Goal: Submit feedback/report problem

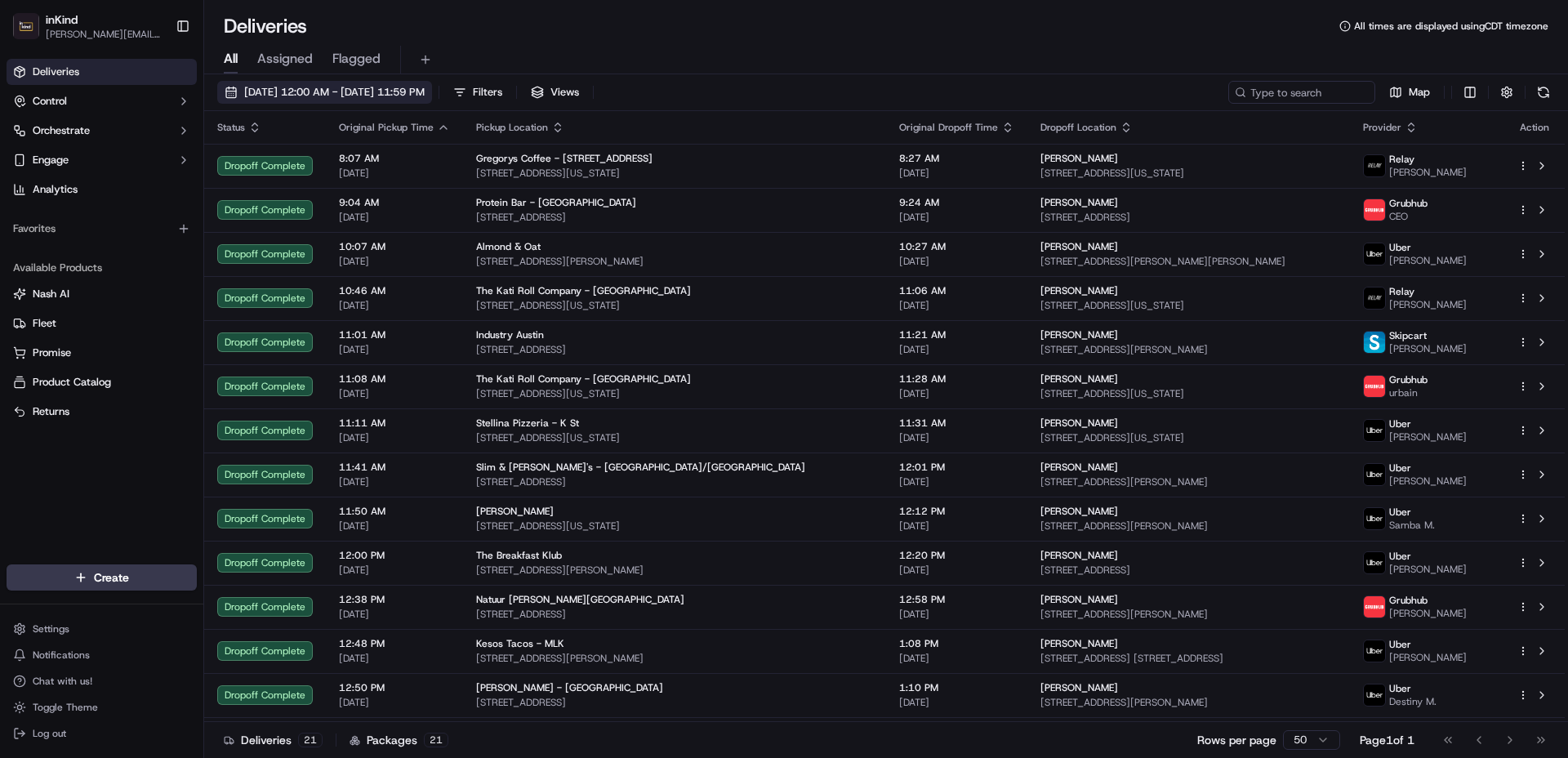
click at [318, 89] on span "[DATE] 12:00 AM - [DATE] 11:59 PM" at bounding box center [334, 92] width 180 height 15
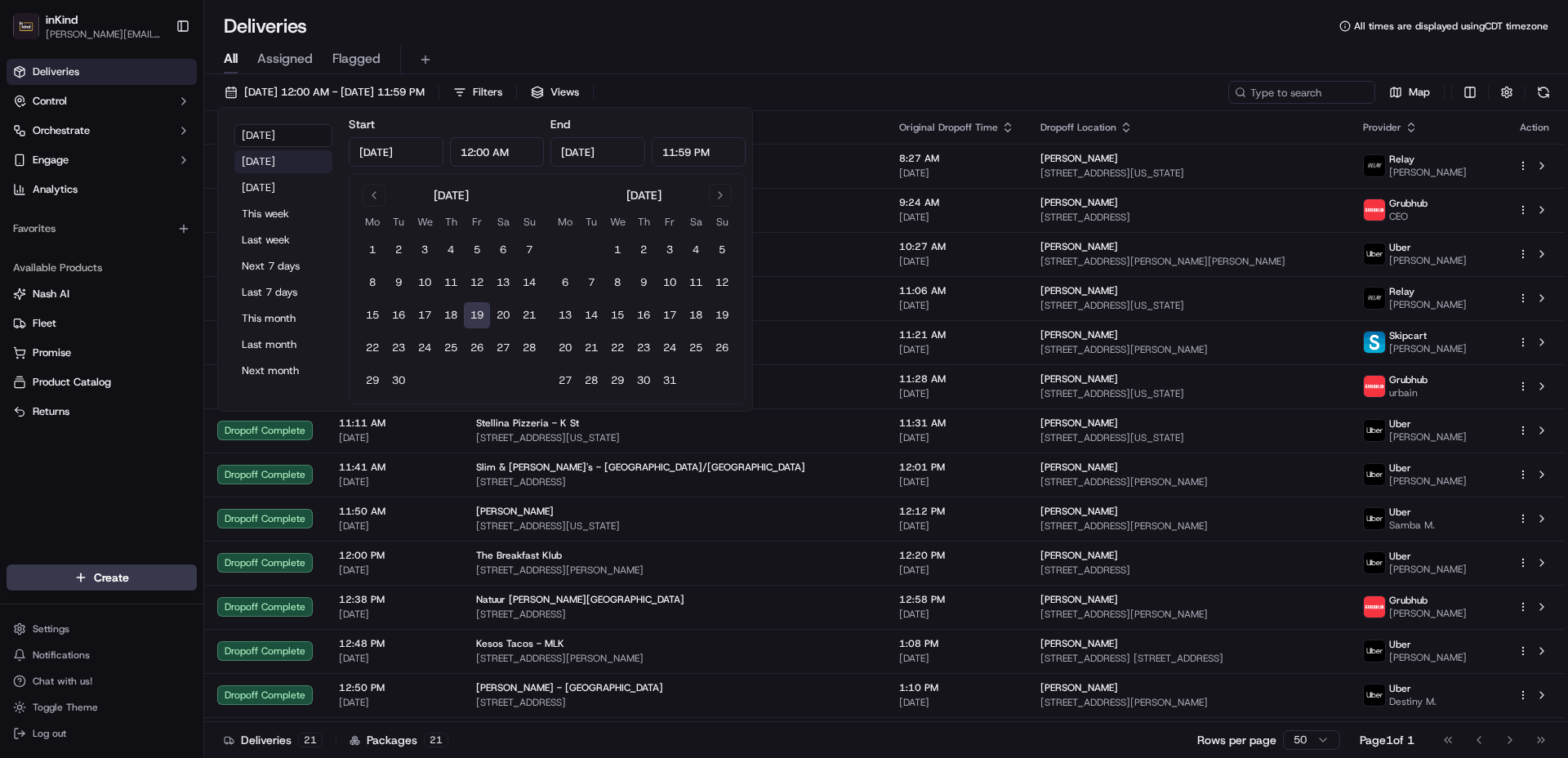
click at [276, 163] on button "[DATE]" at bounding box center [283, 162] width 98 height 23
type input "[DATE]"
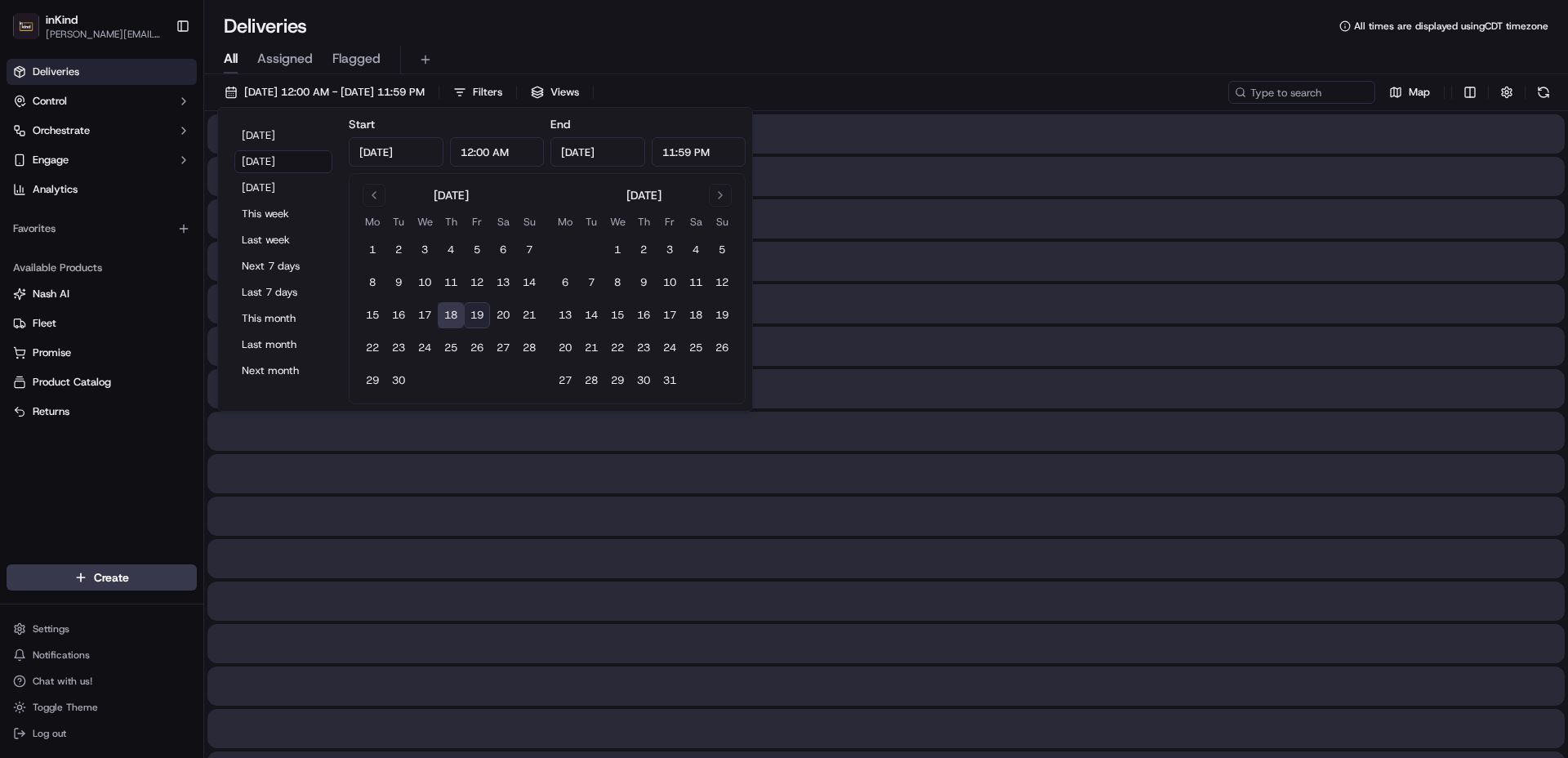
click at [842, 4] on div "Deliveries All times are displayed using CDT timezone All Assigned Flagged [DAT…" at bounding box center [886, 379] width 1364 height 758
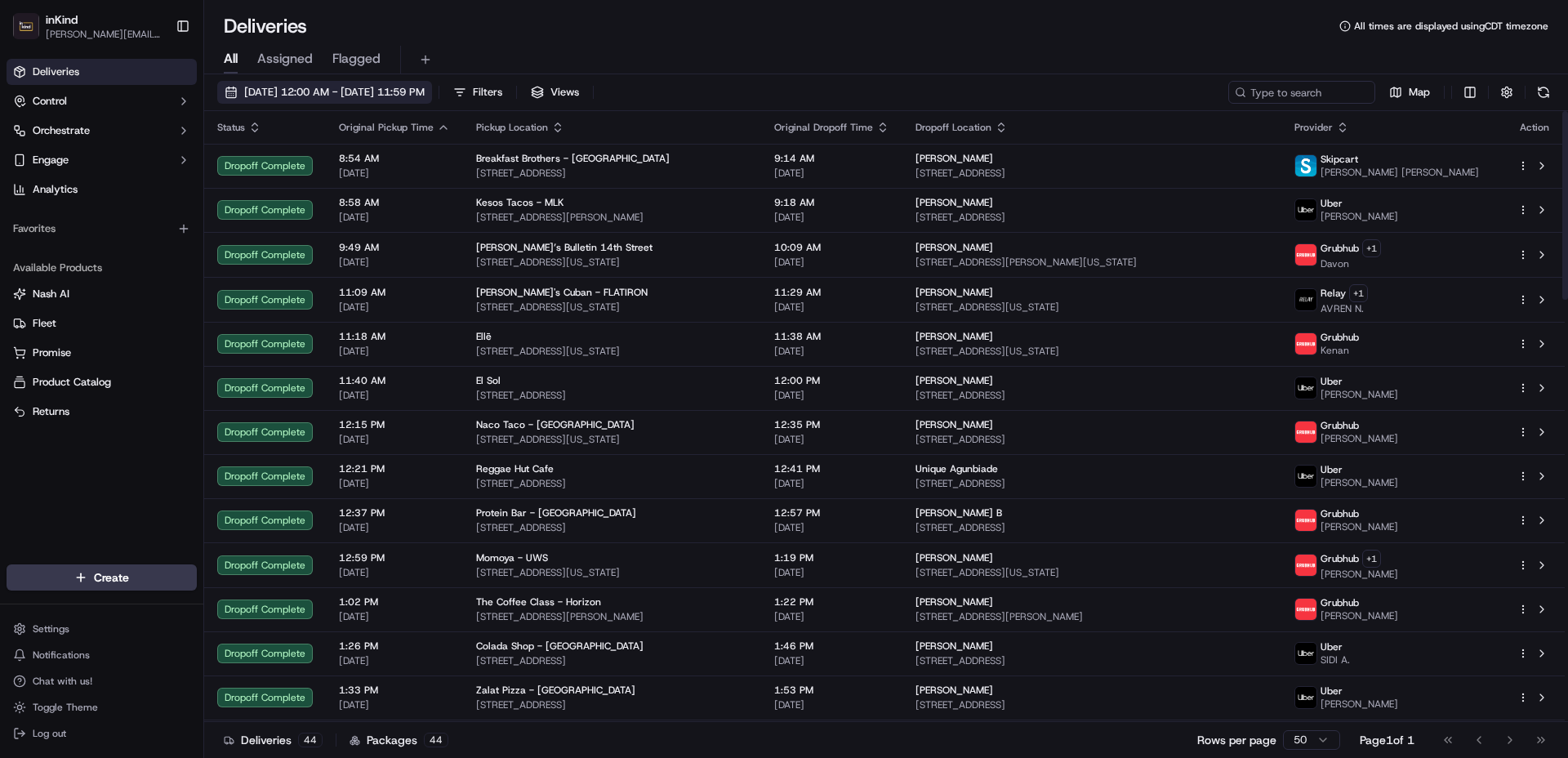
click at [358, 85] on span "[DATE] 12:00 AM - [DATE] 11:59 PM" at bounding box center [334, 92] width 180 height 15
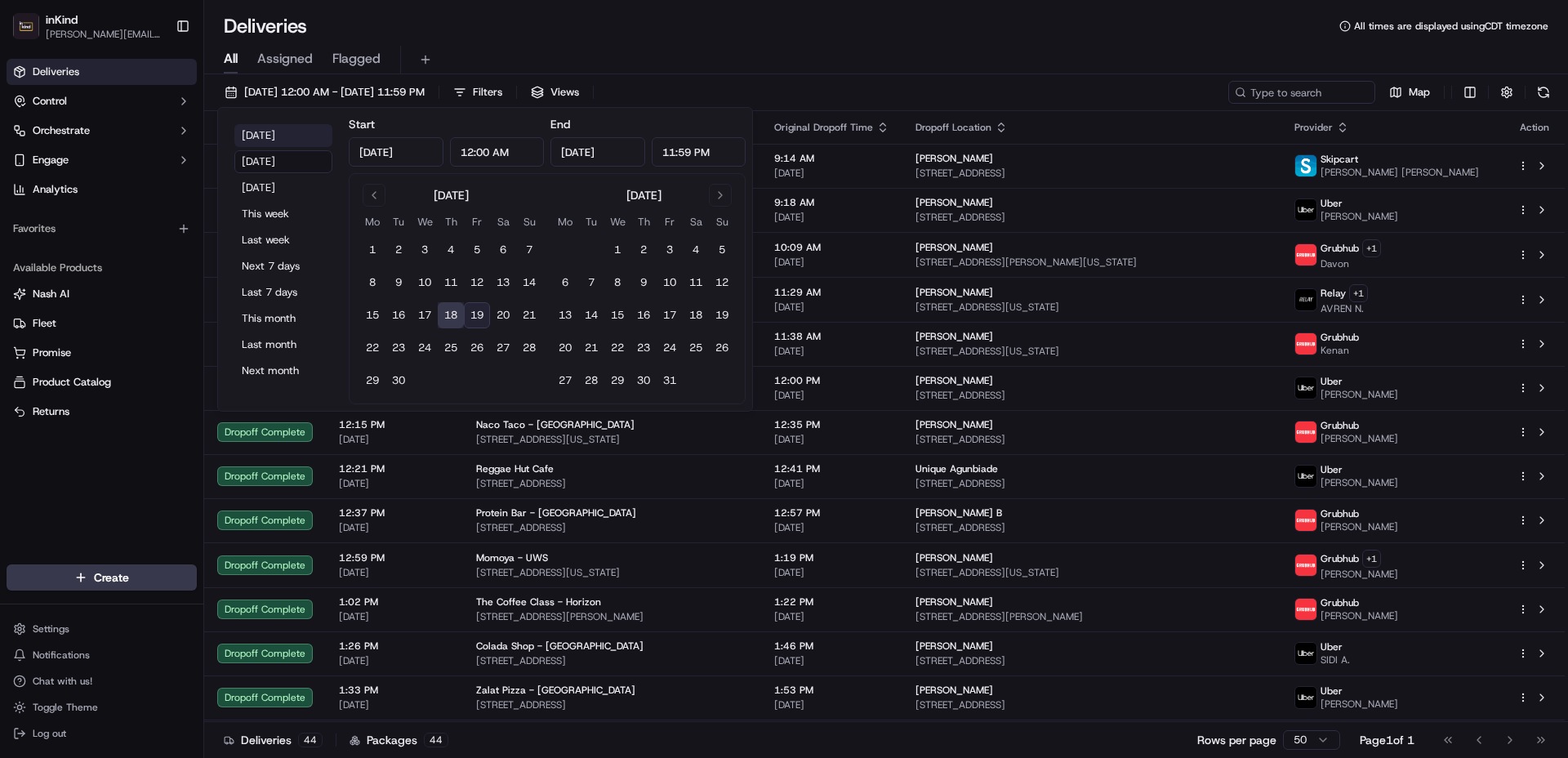
click at [274, 136] on button "[DATE]" at bounding box center [283, 136] width 98 height 23
type input "[DATE]"
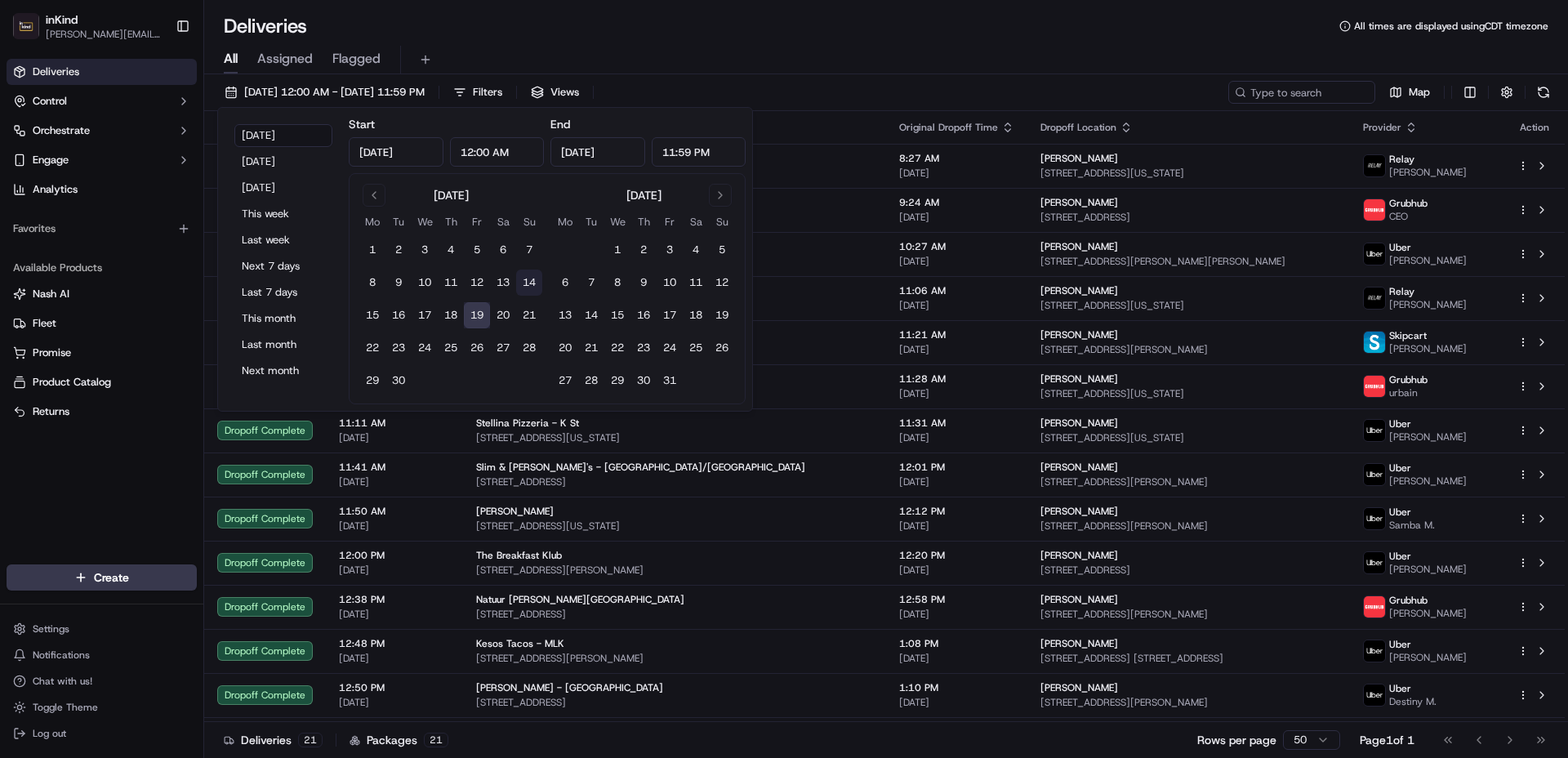
click at [528, 281] on button "14" at bounding box center [529, 283] width 26 height 26
type input "[DATE]"
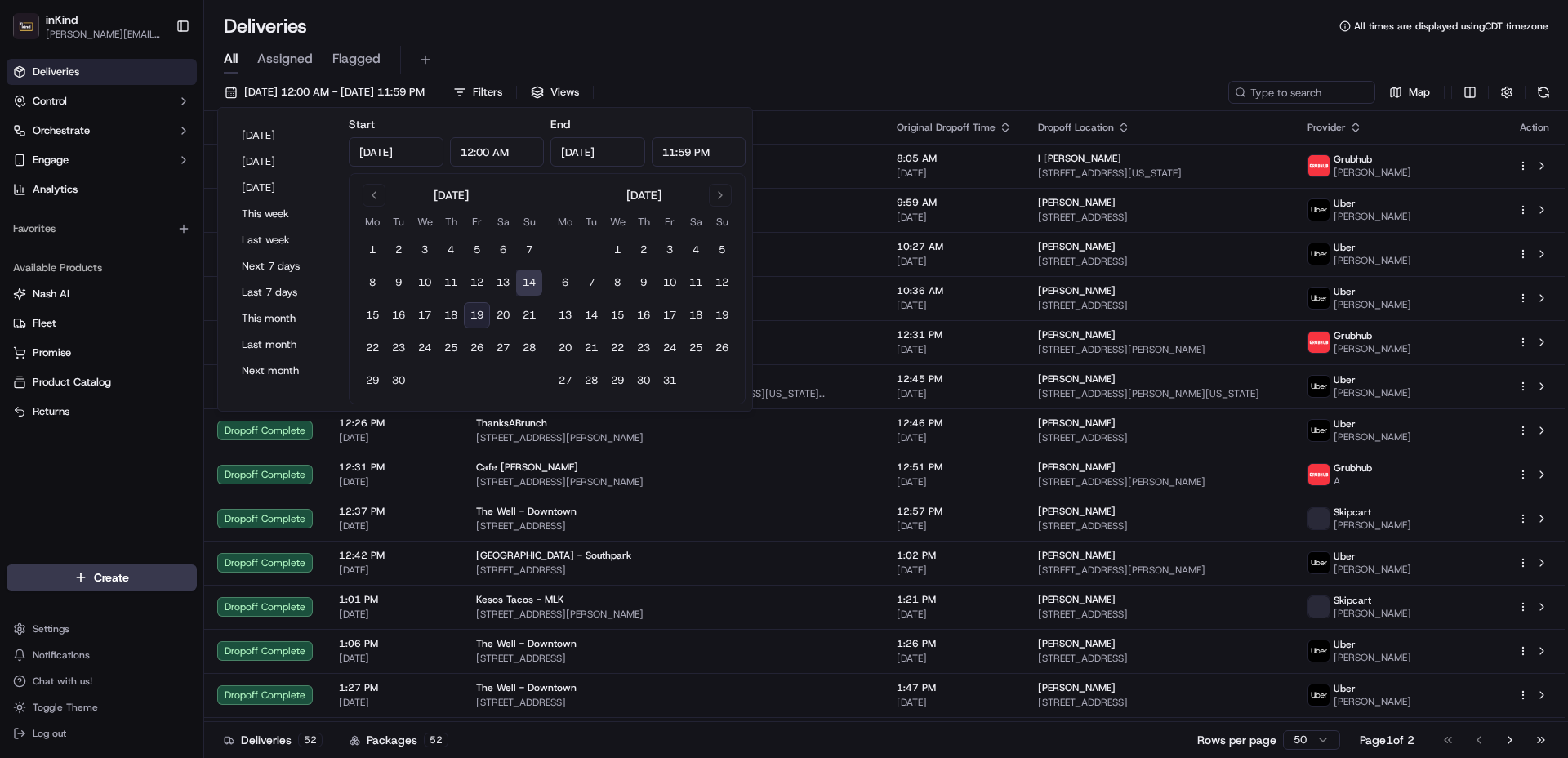
click at [920, 56] on div "All Assigned Flagged" at bounding box center [886, 60] width 1364 height 29
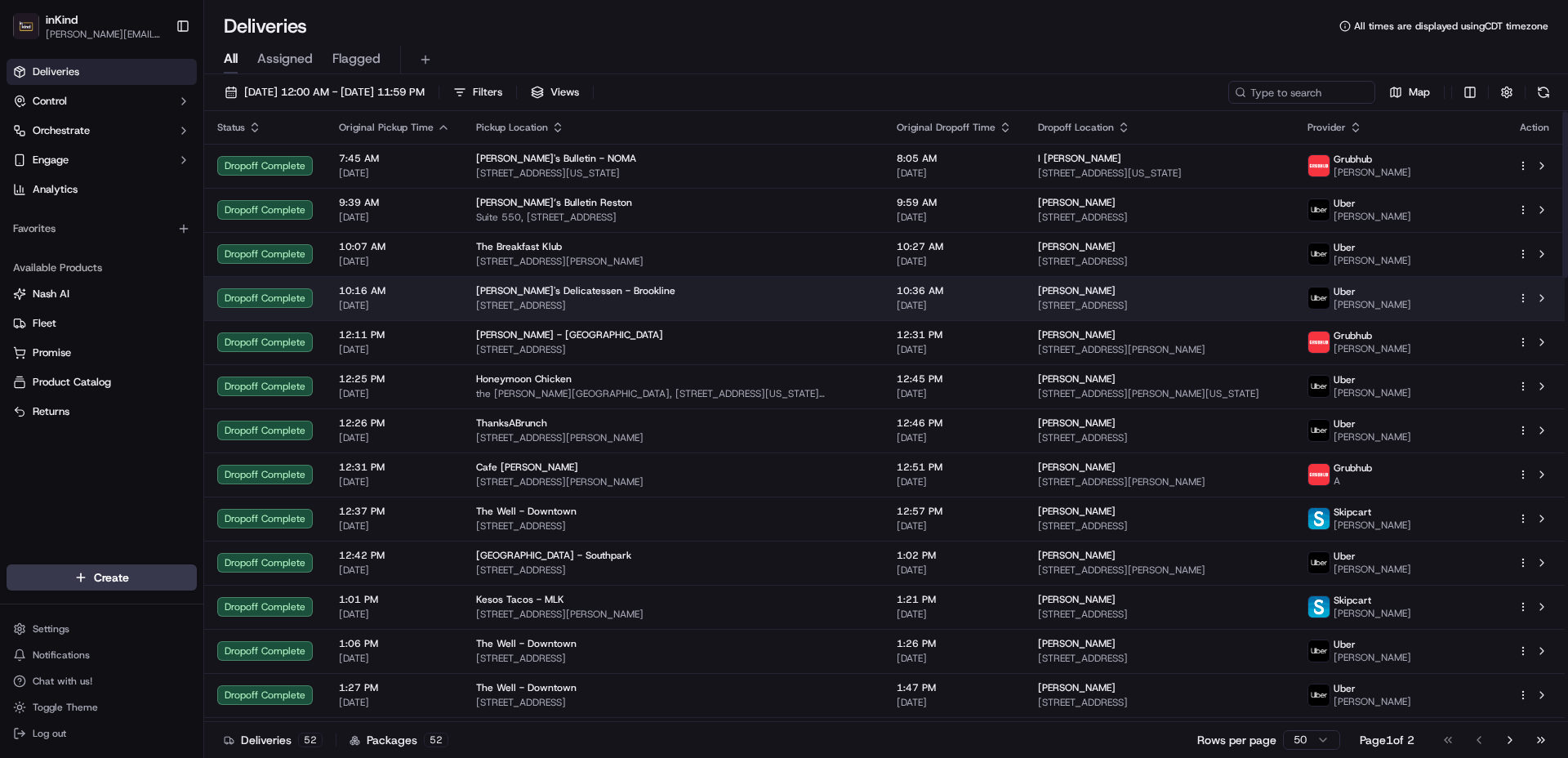
scroll to position [330, 0]
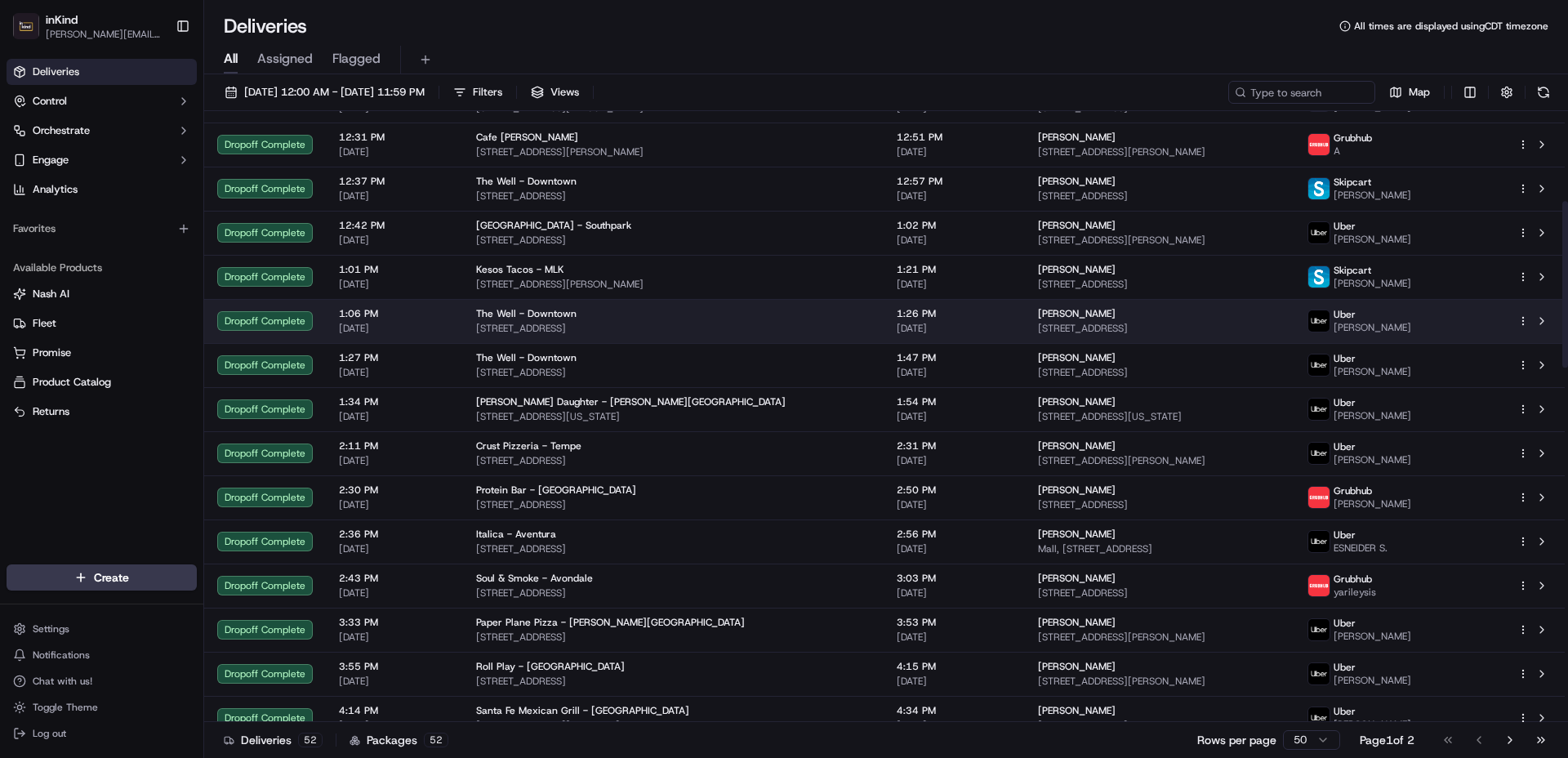
click at [706, 323] on span "[STREET_ADDRESS]" at bounding box center [673, 328] width 394 height 13
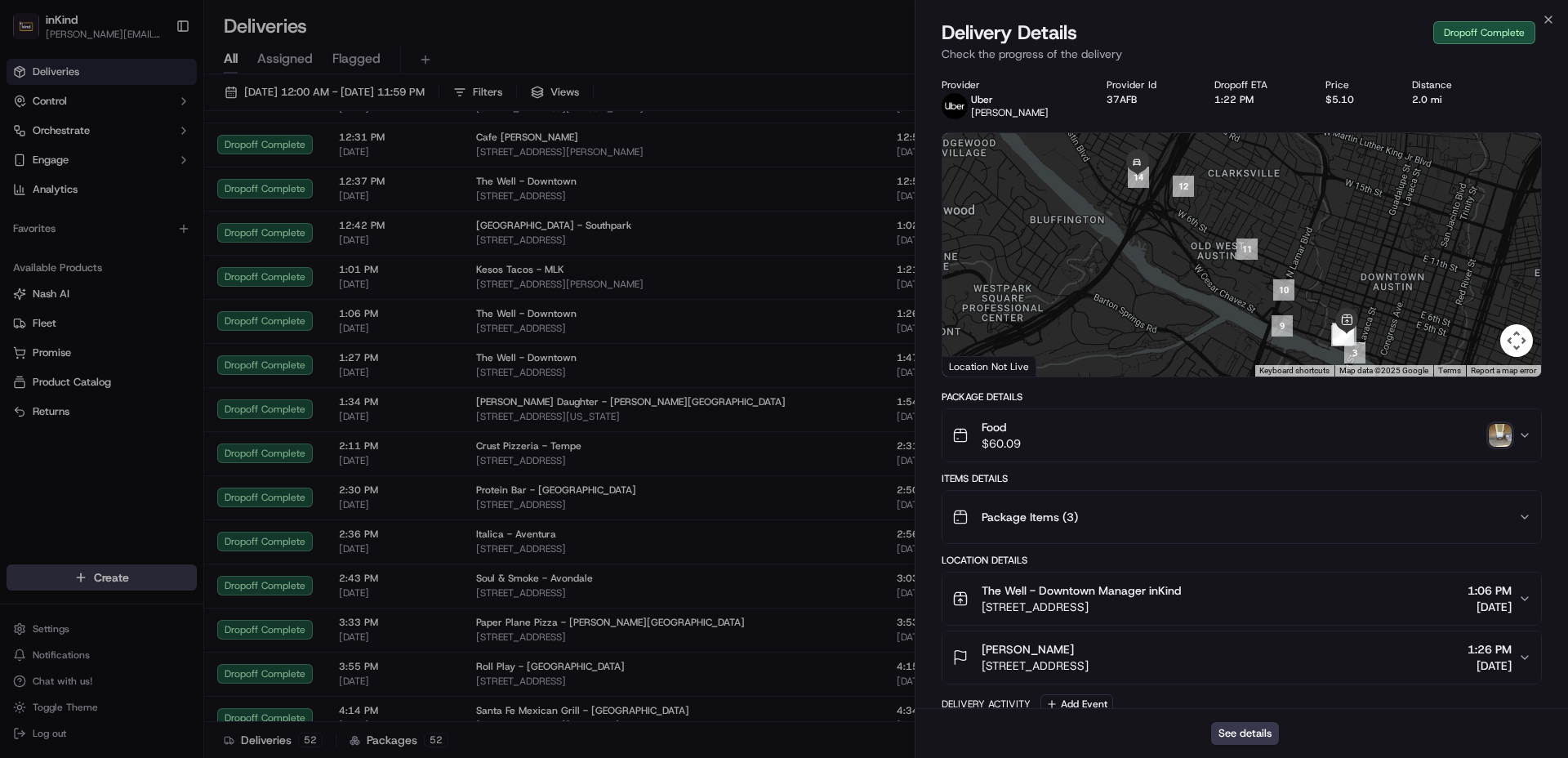
click at [1504, 433] on img "button" at bounding box center [1500, 435] width 23 height 23
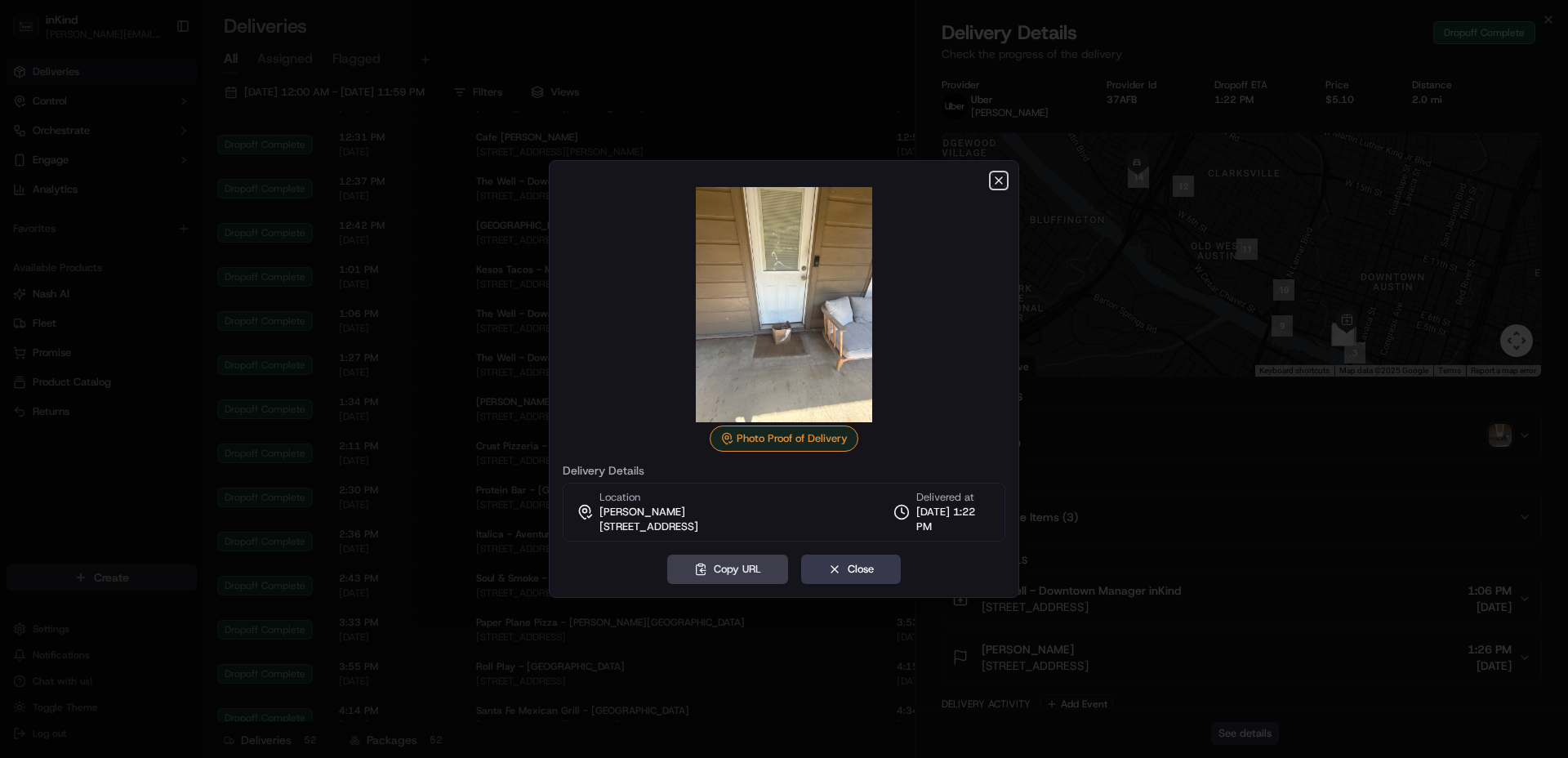
click at [996, 175] on icon "button" at bounding box center [999, 181] width 13 height 13
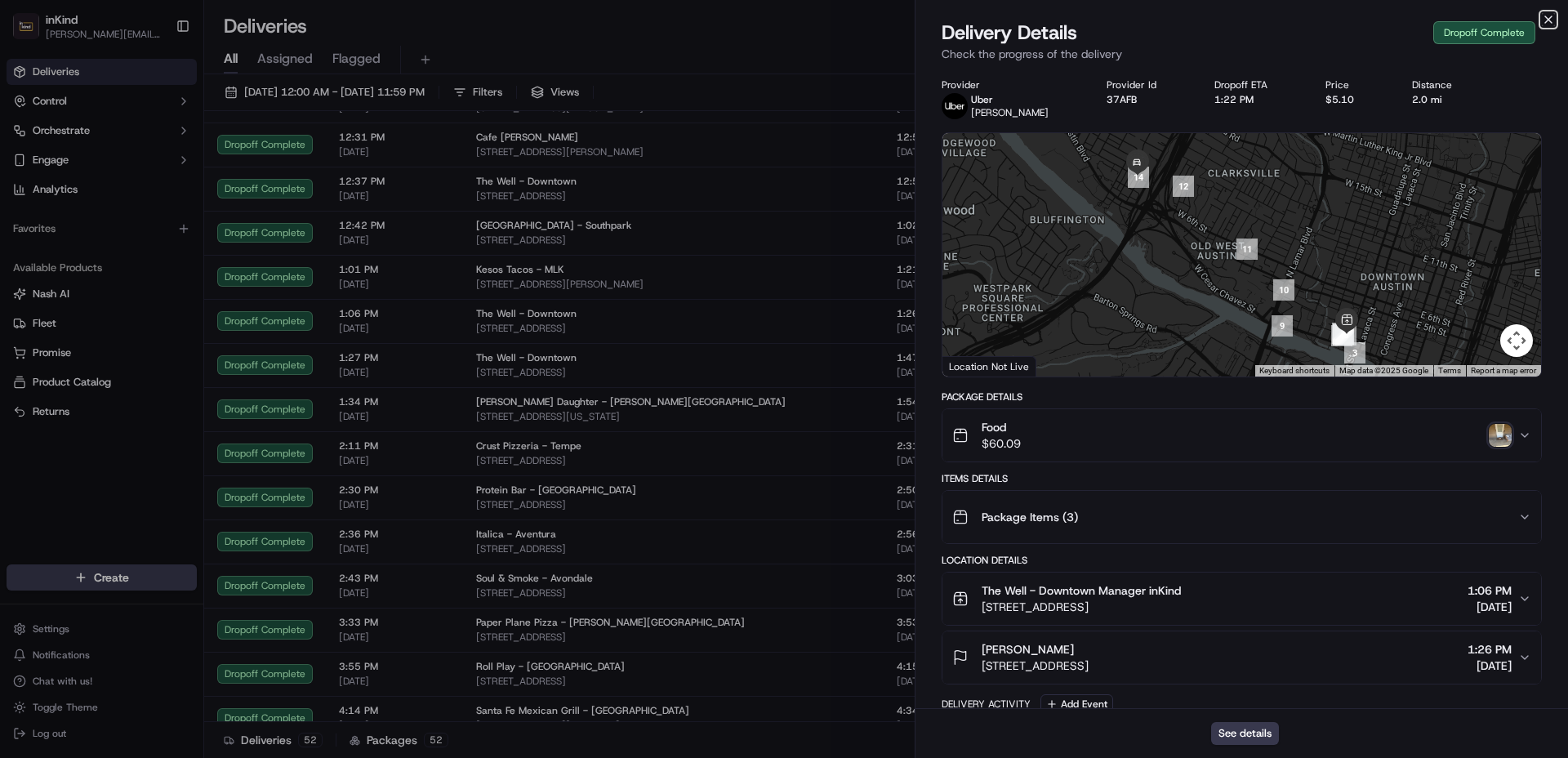
click at [1553, 18] on icon "button" at bounding box center [1548, 20] width 13 height 13
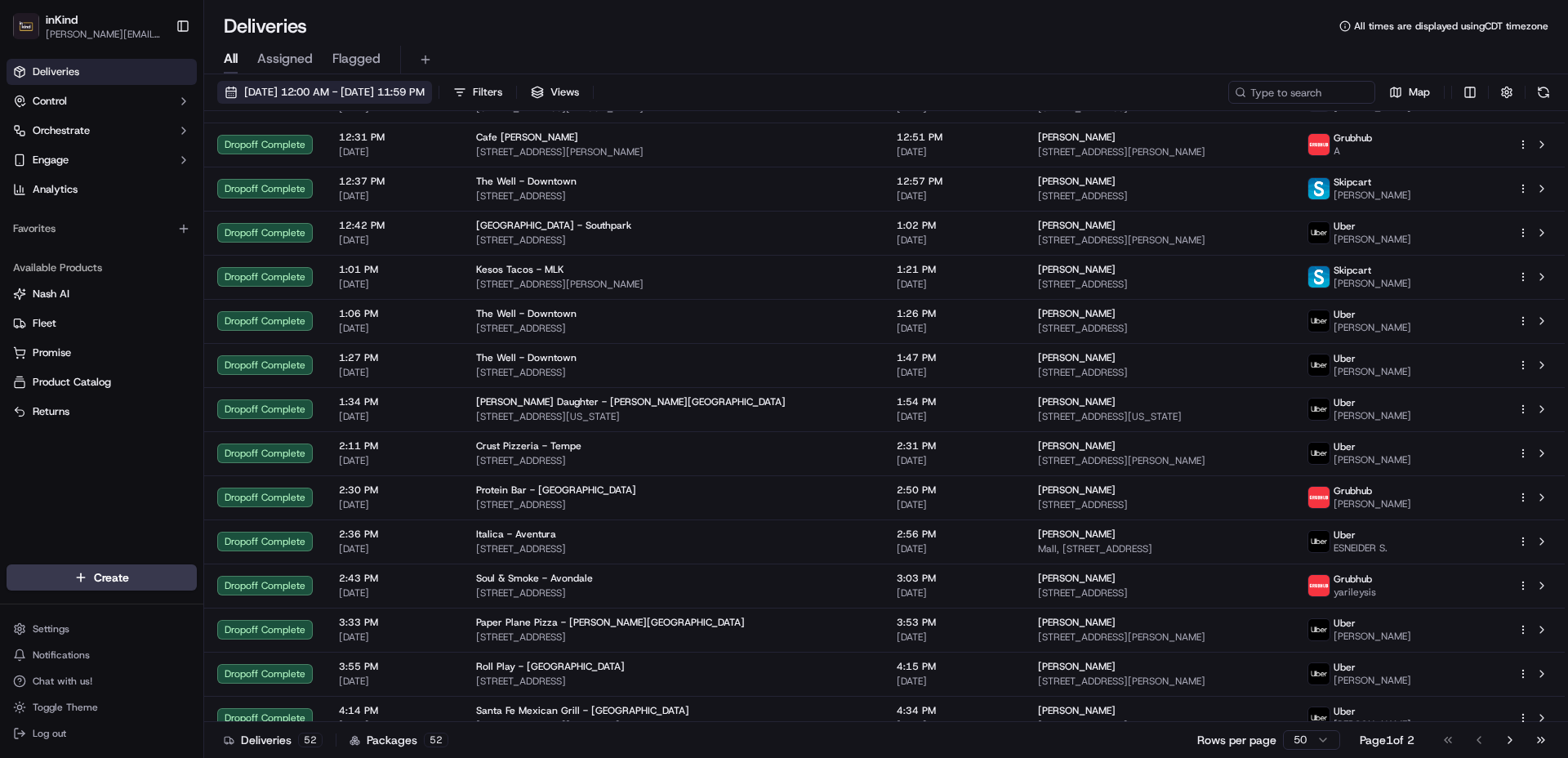
click at [425, 89] on span "[DATE] 12:00 AM - [DATE] 11:59 PM" at bounding box center [334, 92] width 180 height 15
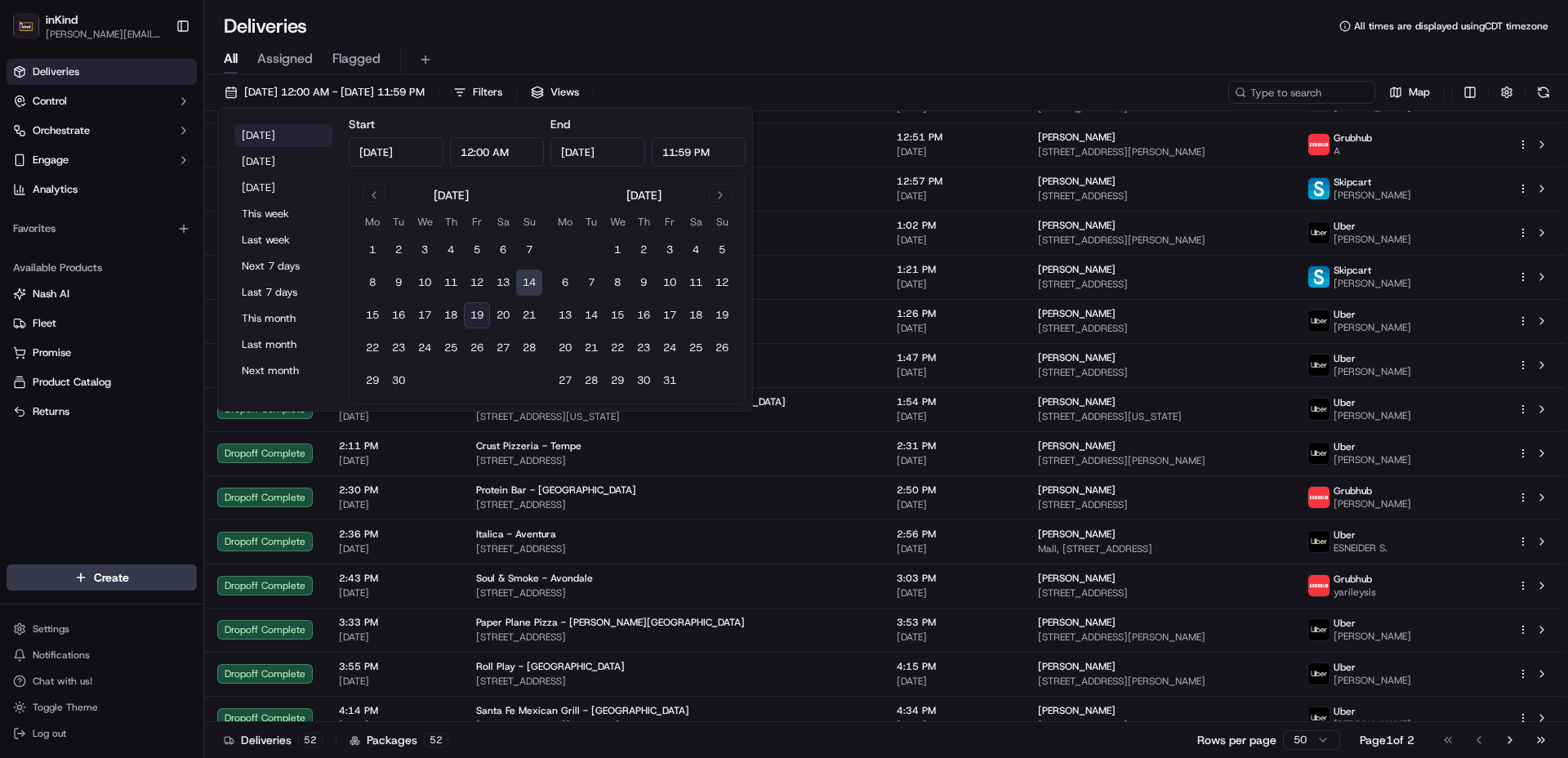
click at [271, 134] on button "[DATE]" at bounding box center [283, 136] width 98 height 23
type input "[DATE]"
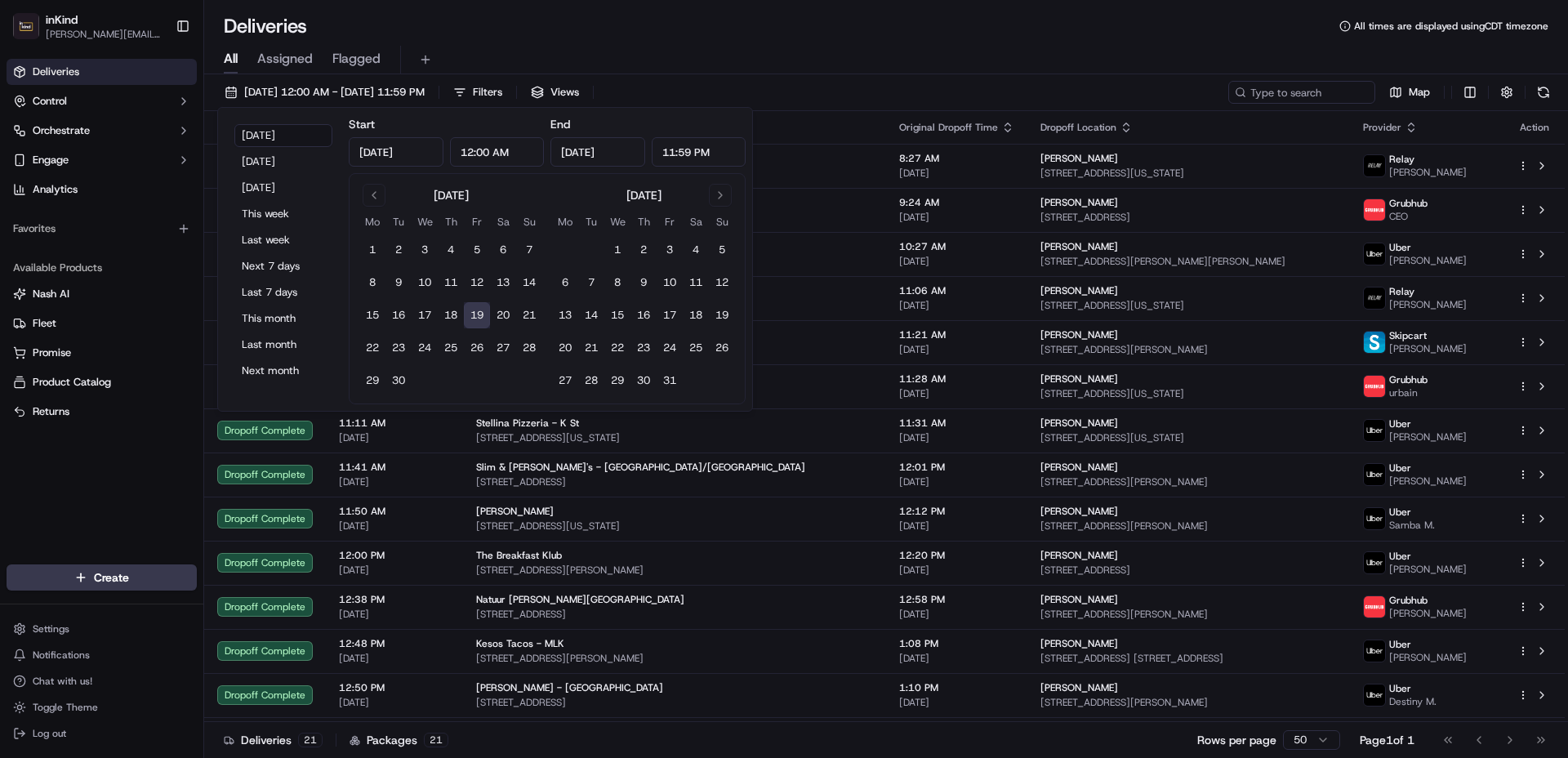
click at [825, 56] on div "All Assigned Flagged" at bounding box center [886, 60] width 1364 height 29
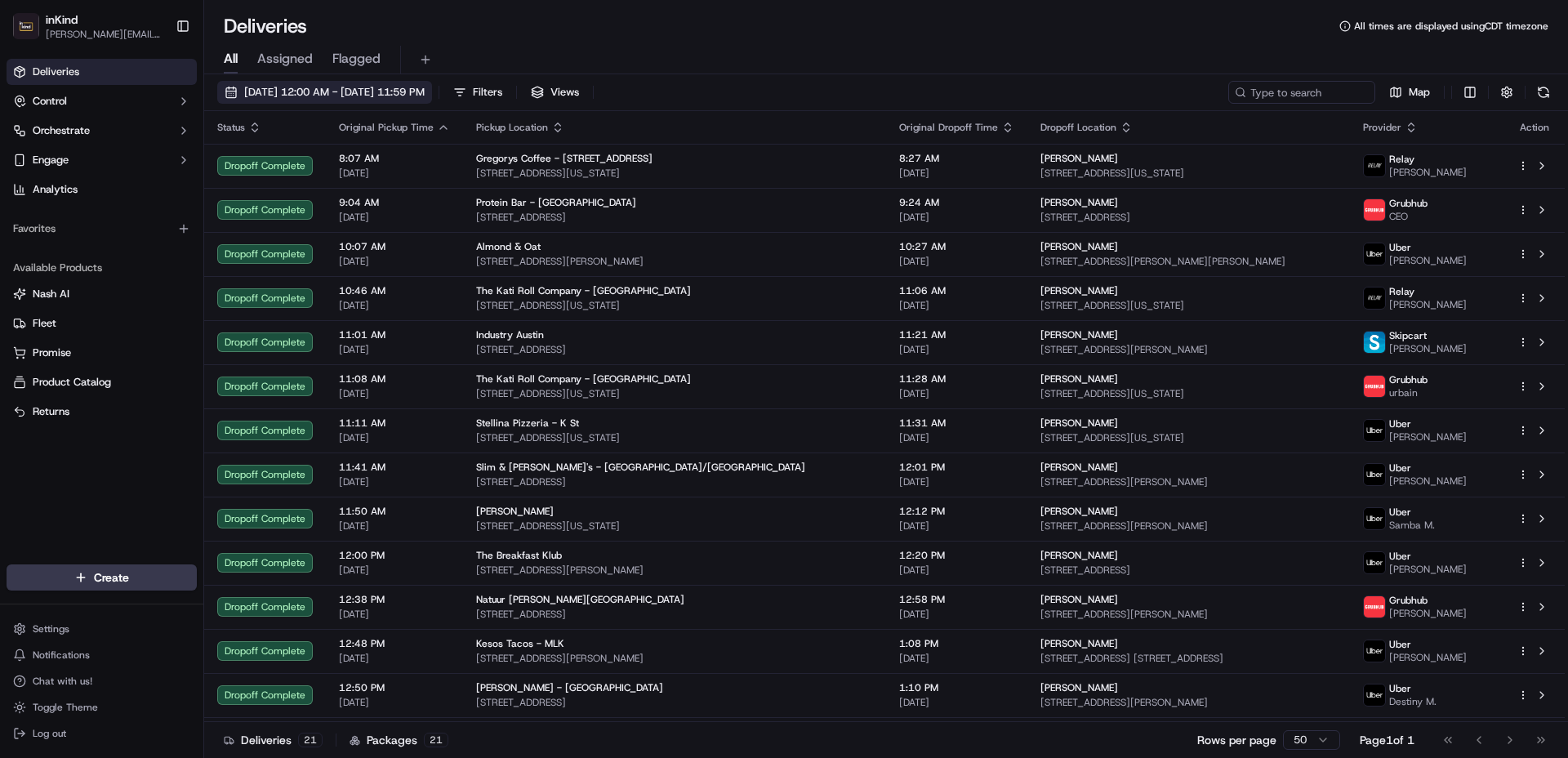
click at [323, 91] on span "[DATE] 12:00 AM - [DATE] 11:59 PM" at bounding box center [334, 92] width 180 height 15
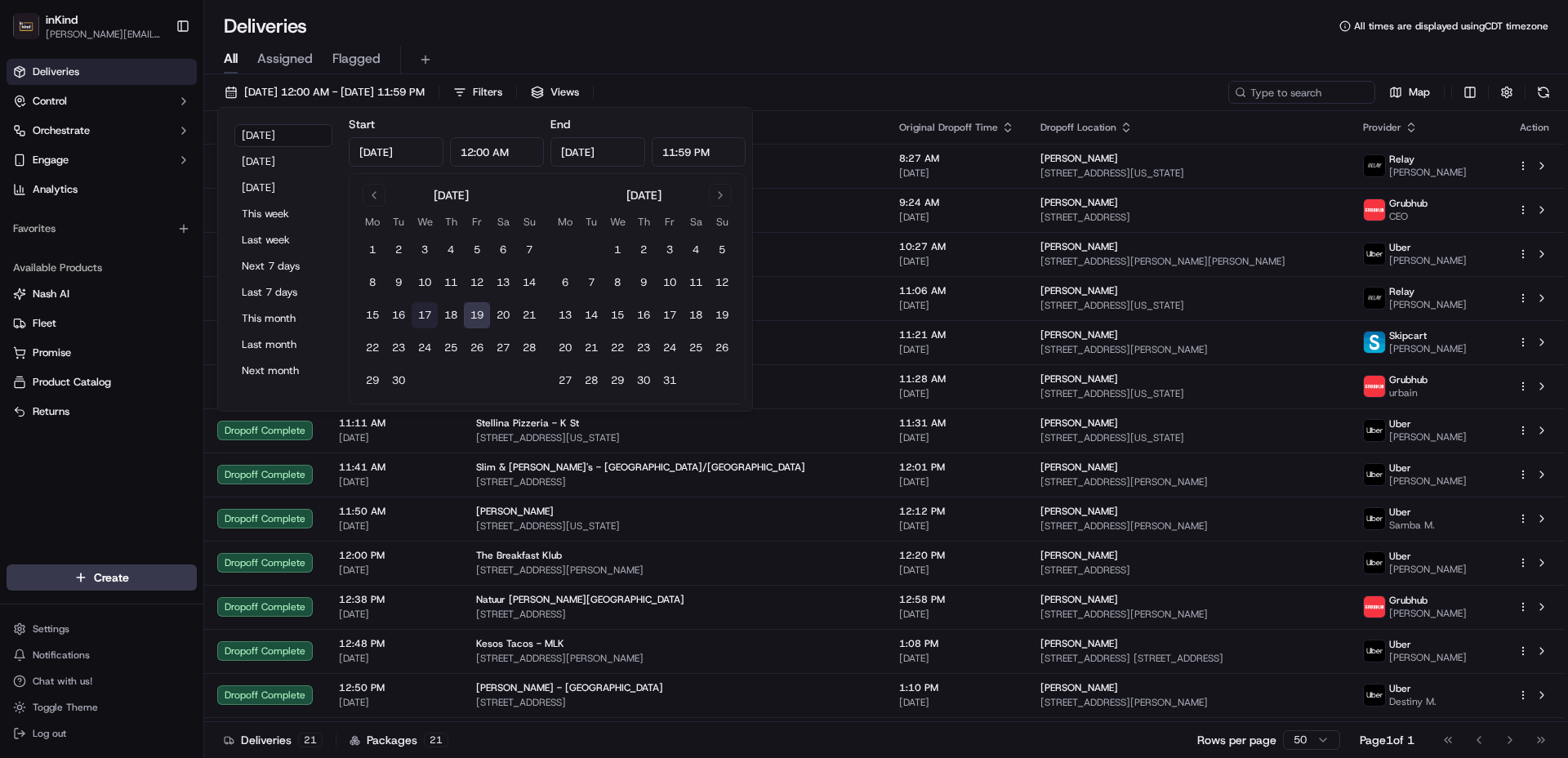
click at [428, 320] on button "17" at bounding box center [425, 315] width 26 height 26
type input "[DATE]"
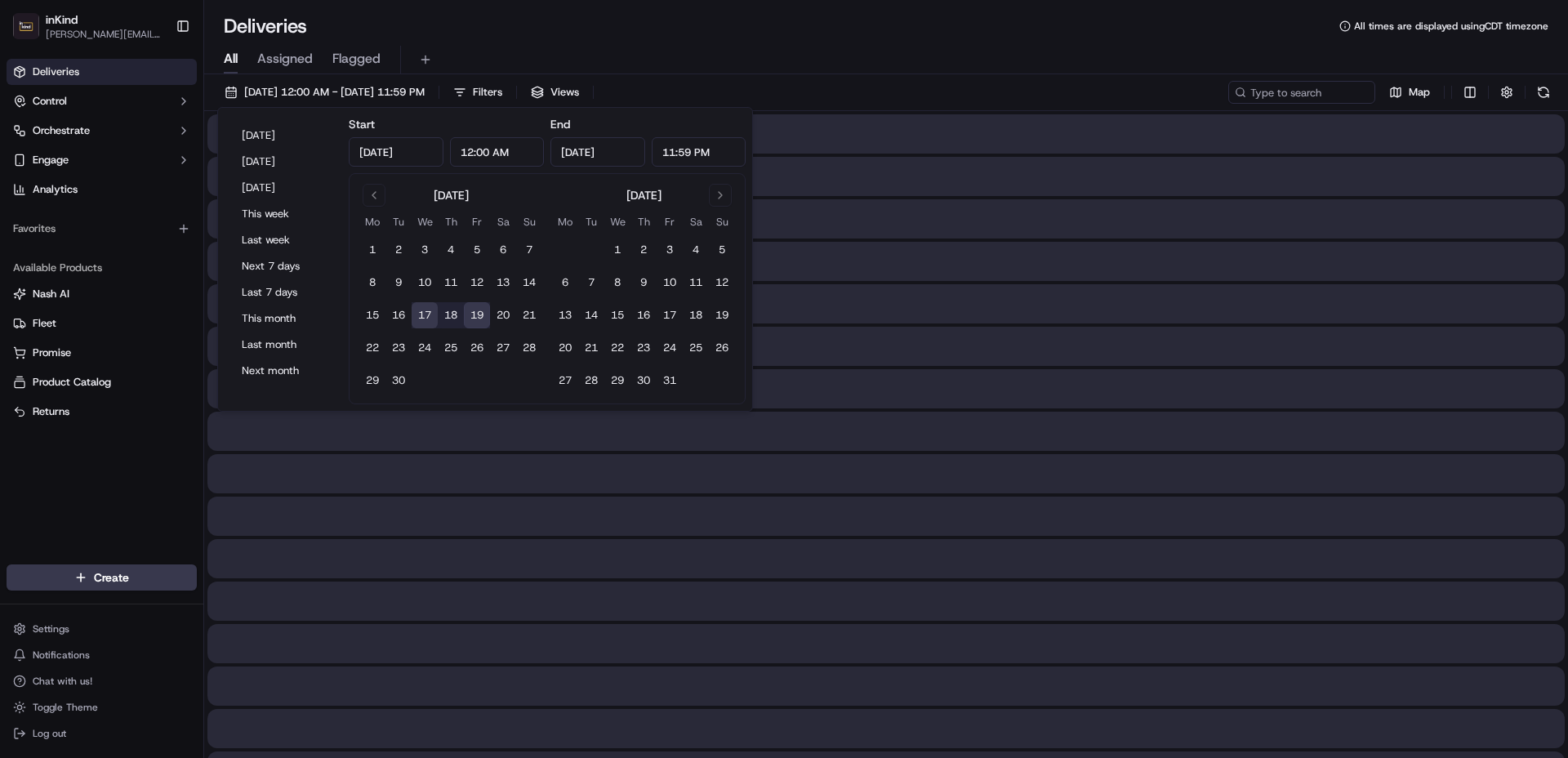
click at [858, 37] on div "Deliveries All times are displayed using CDT timezone" at bounding box center [886, 26] width 1364 height 26
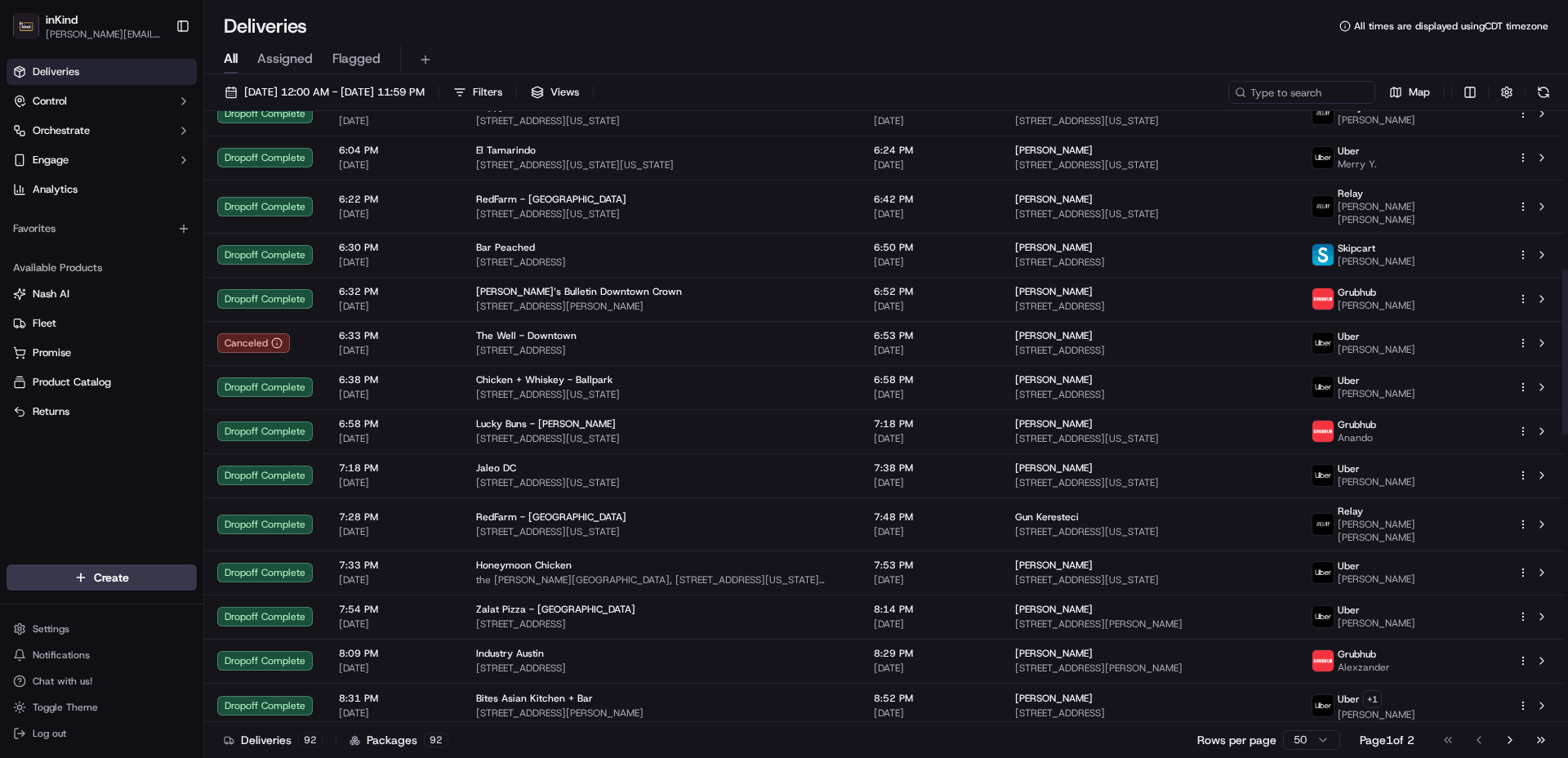
scroll to position [588, 0]
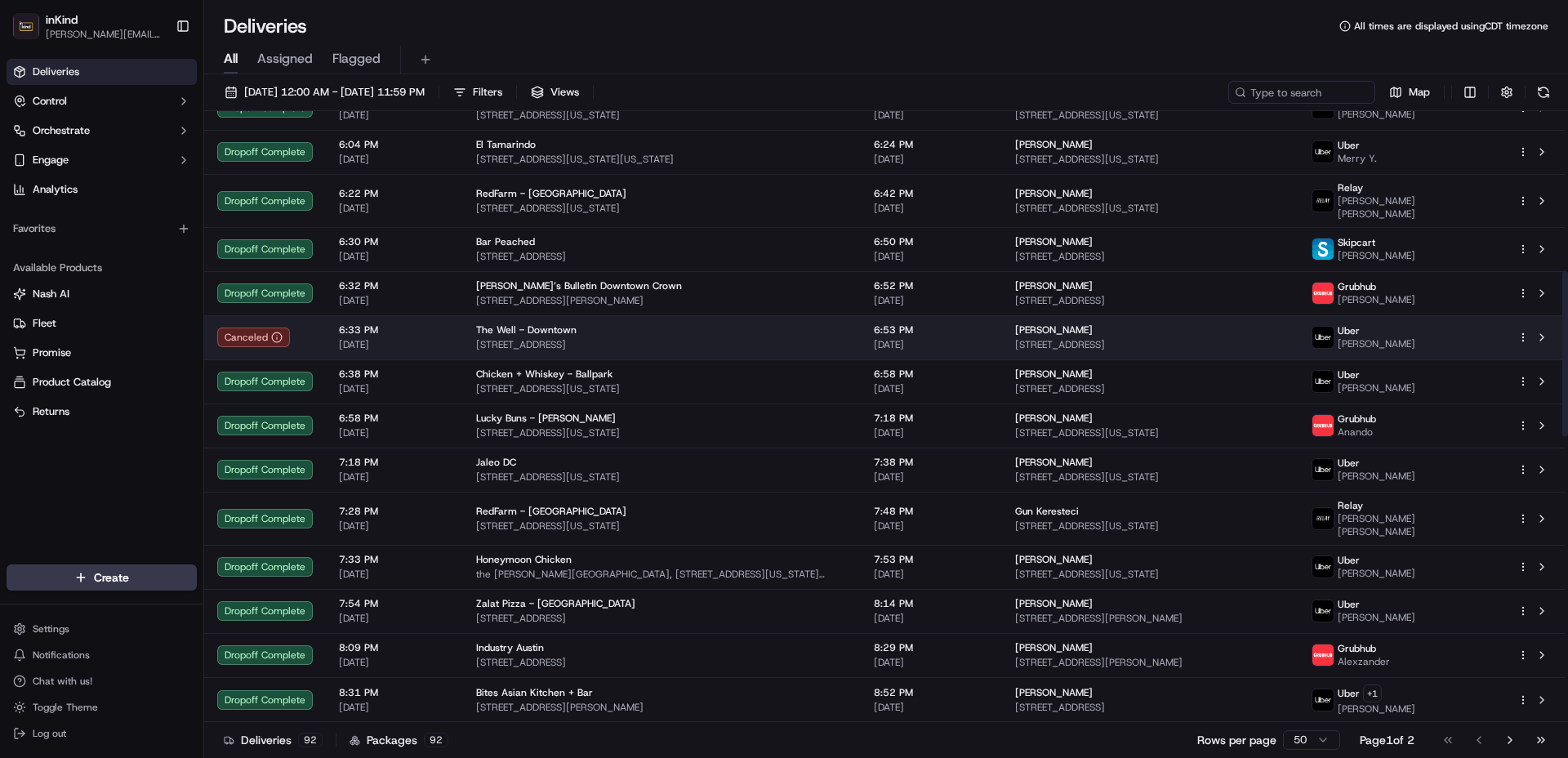
click at [679, 327] on div "The Well - Downtown" at bounding box center [662, 330] width 372 height 13
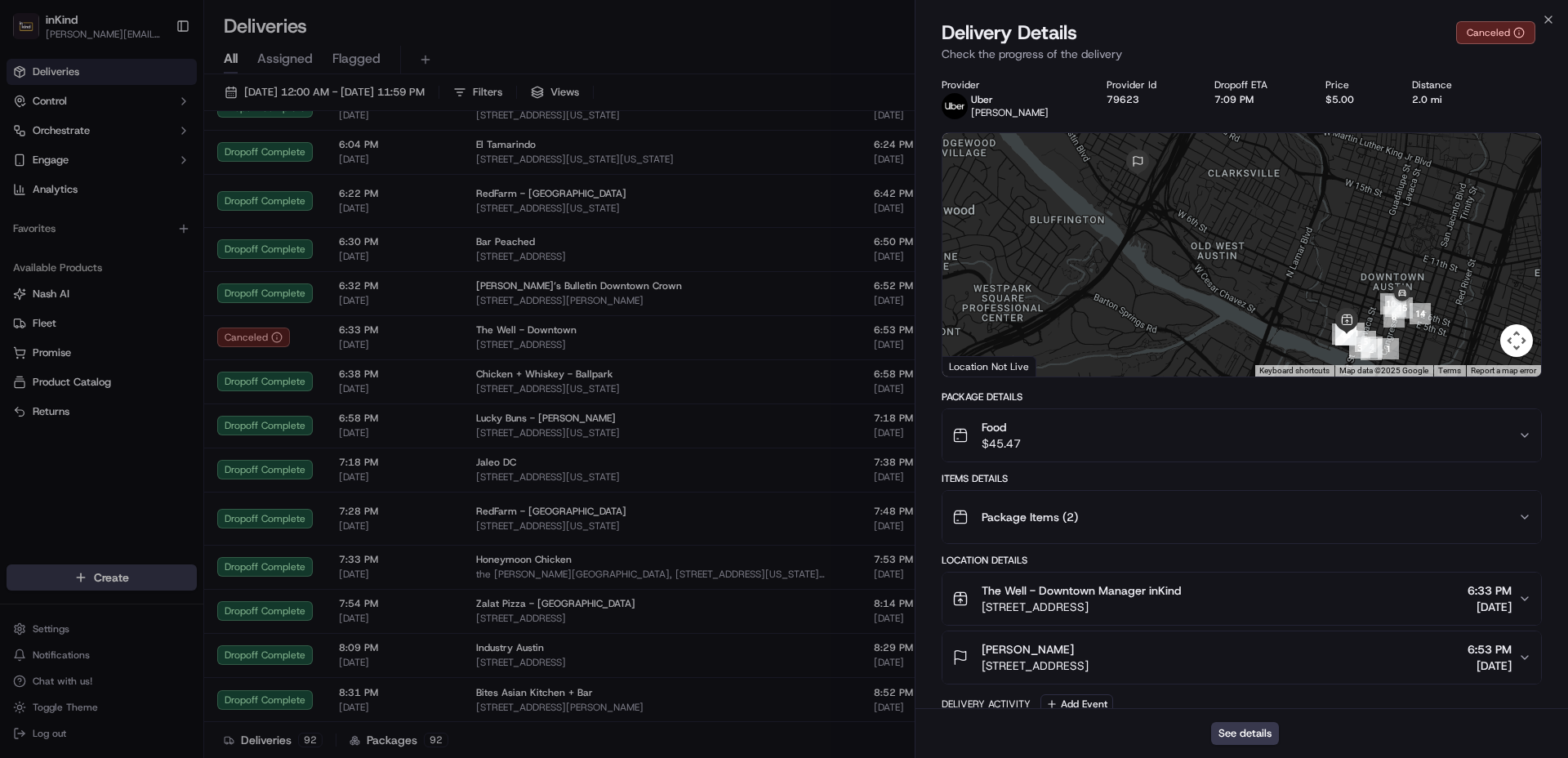
scroll to position [381, 0]
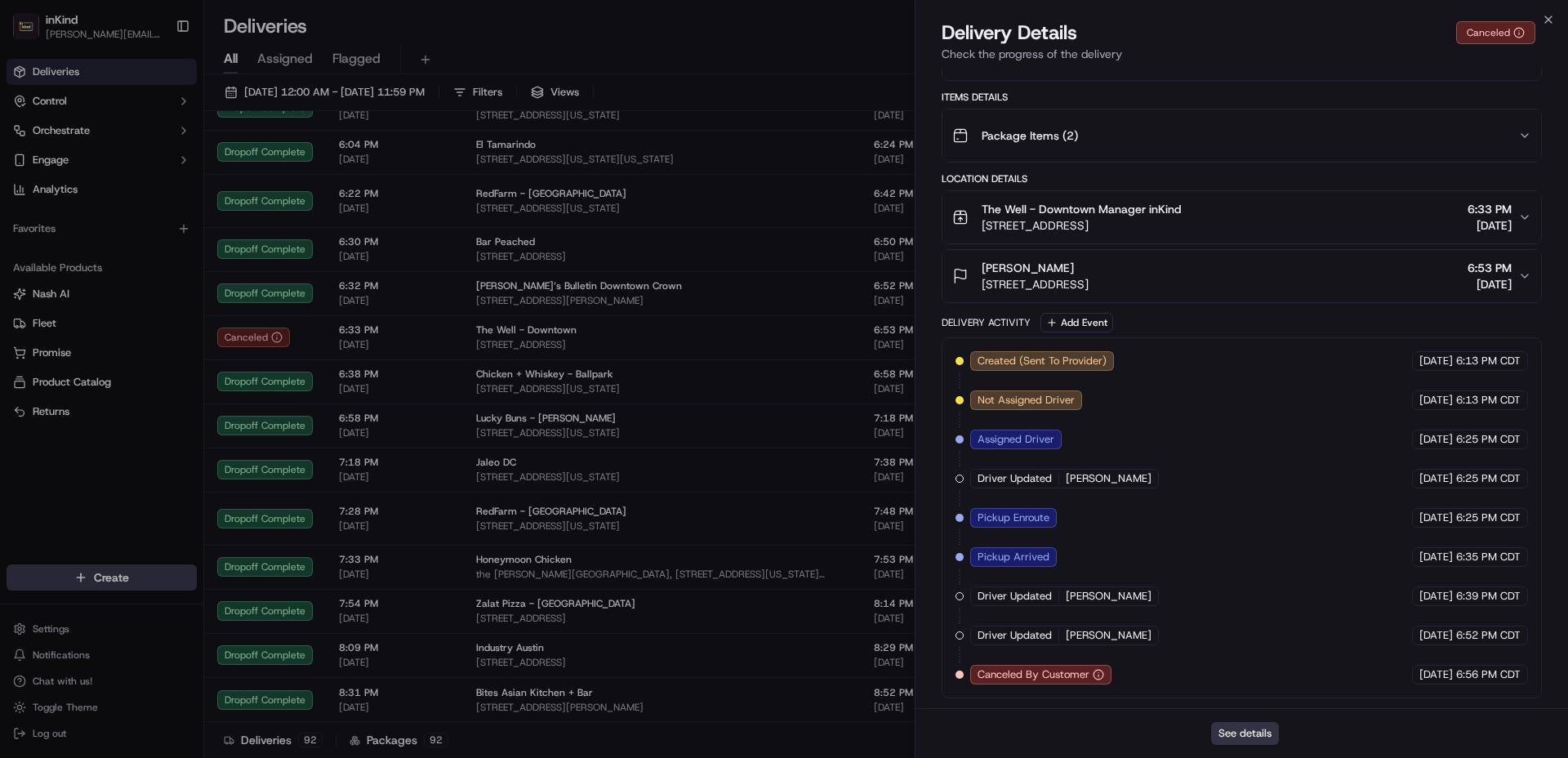
click at [1236, 732] on button "See details" at bounding box center [1245, 733] width 68 height 23
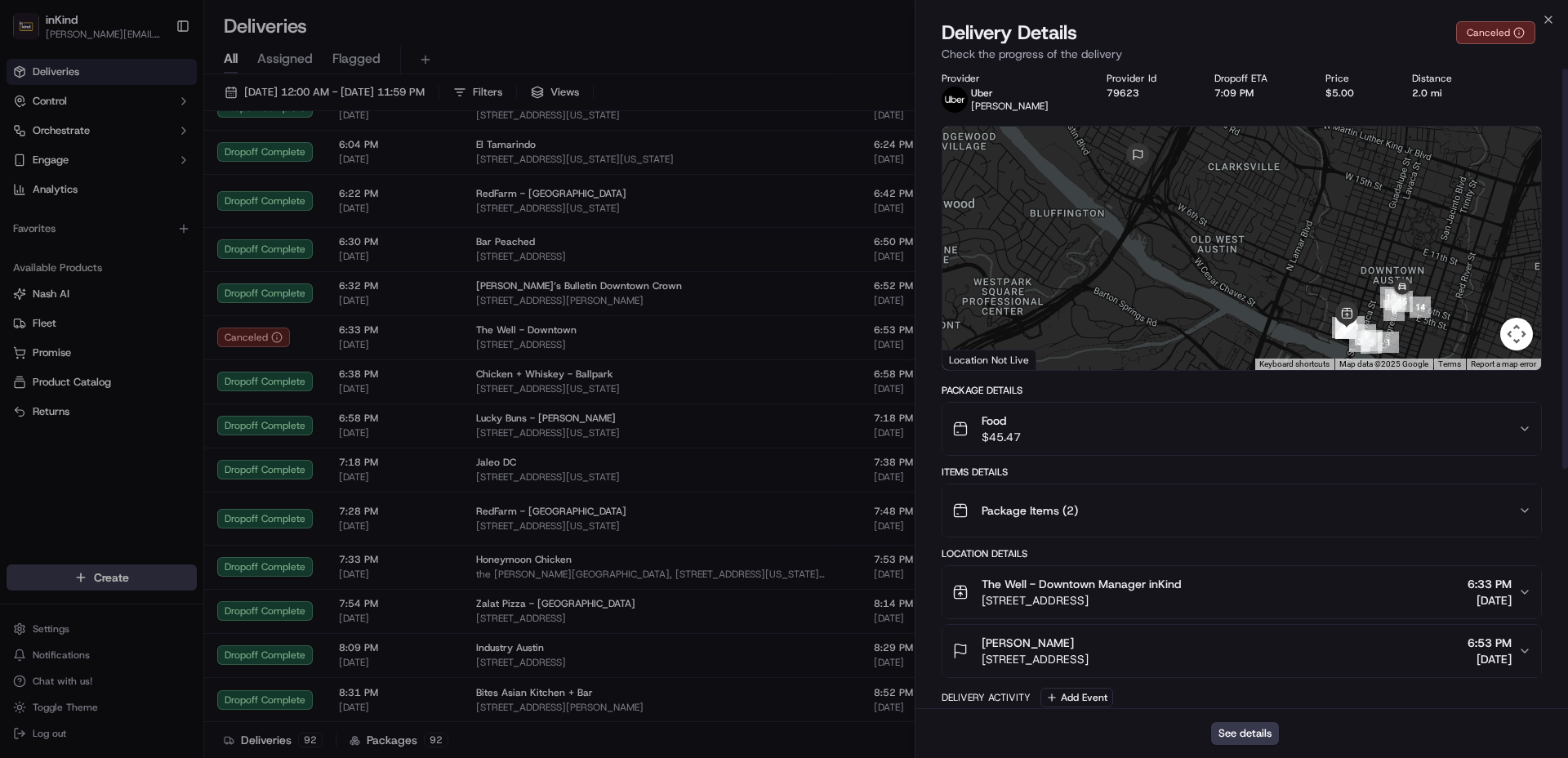
scroll to position [0, 0]
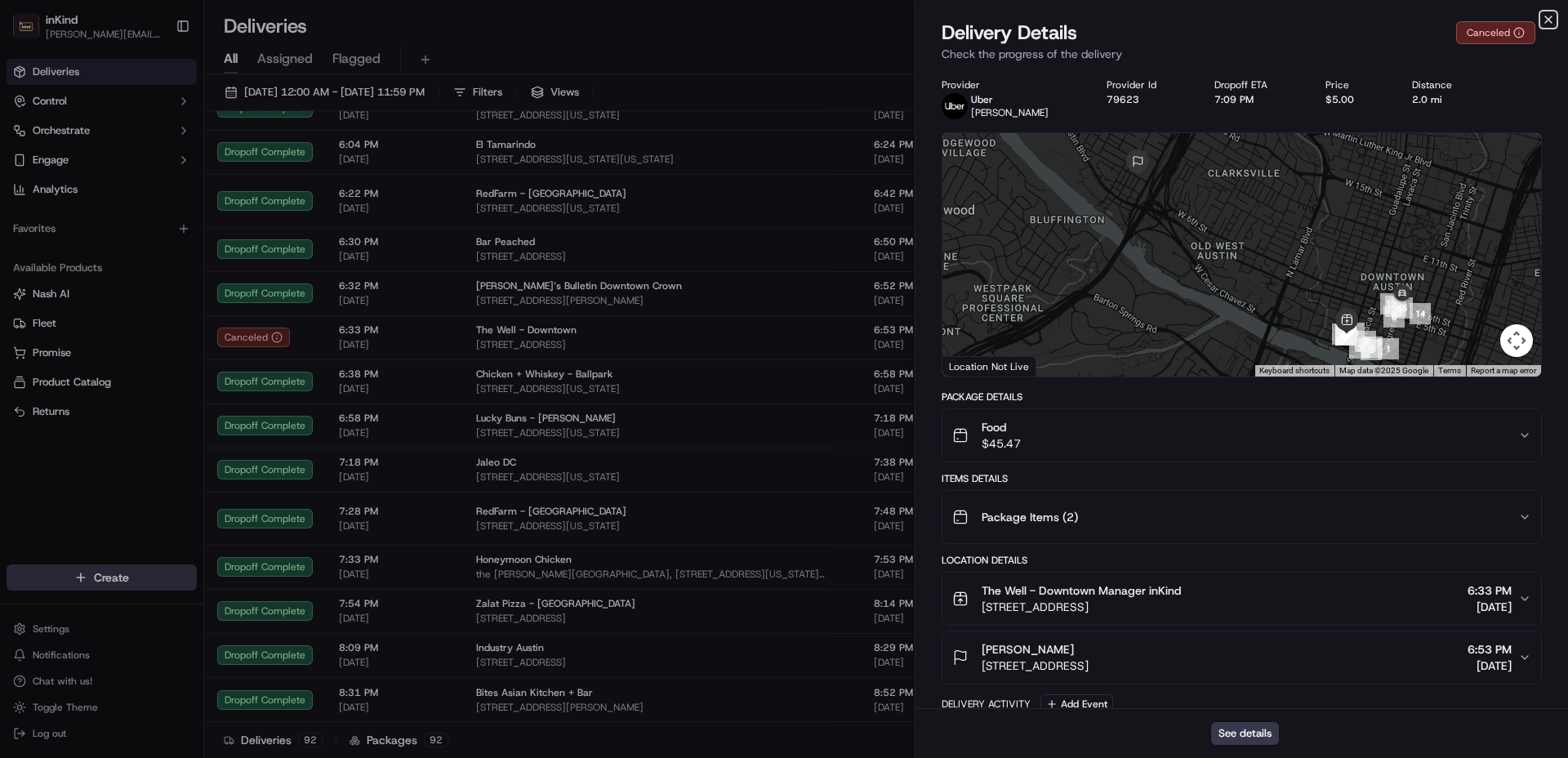
click at [1547, 22] on icon "button" at bounding box center [1548, 20] width 13 height 13
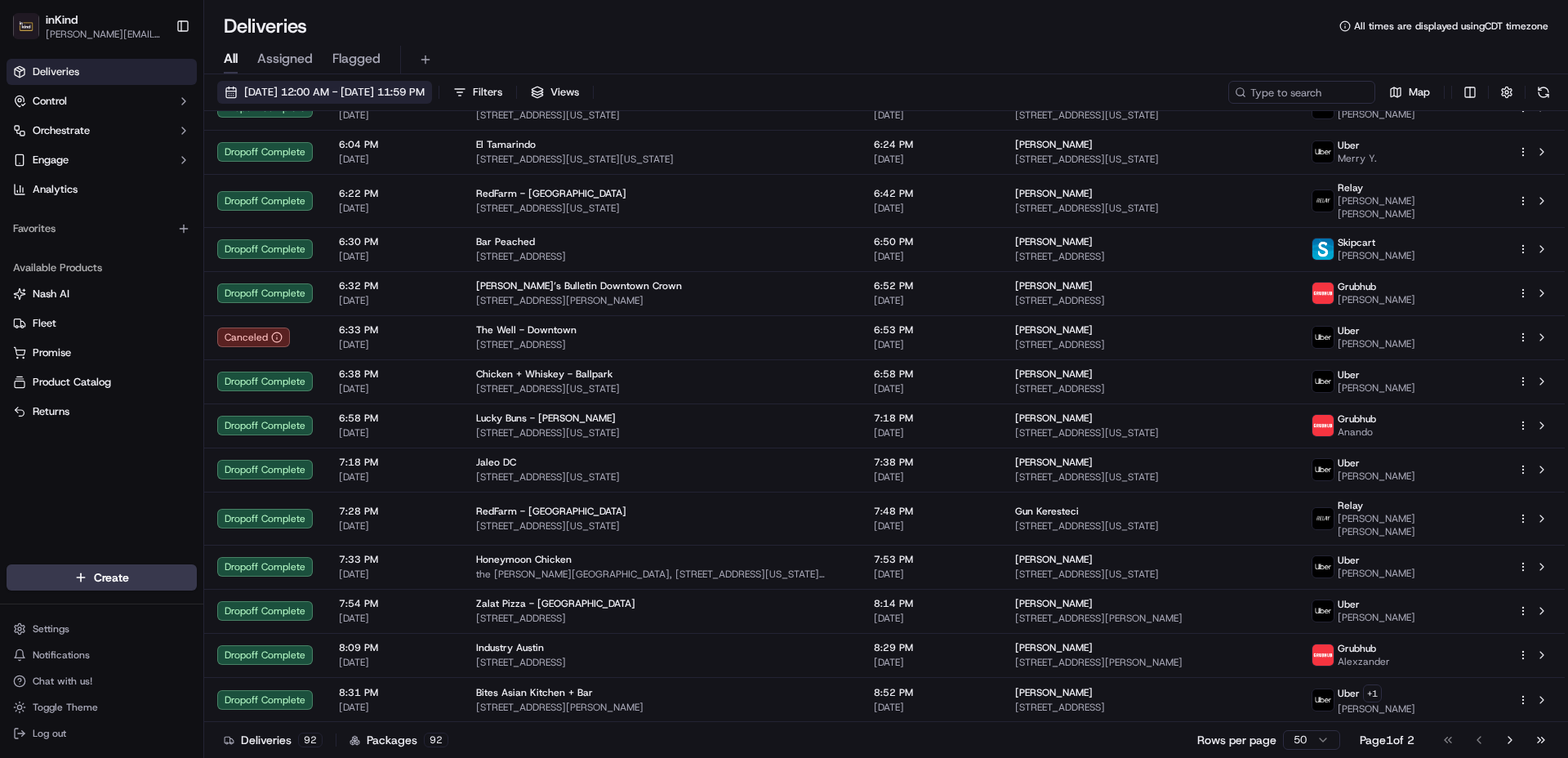
click at [372, 92] on span "[DATE] 12:00 AM - [DATE] 11:59 PM" at bounding box center [334, 92] width 180 height 15
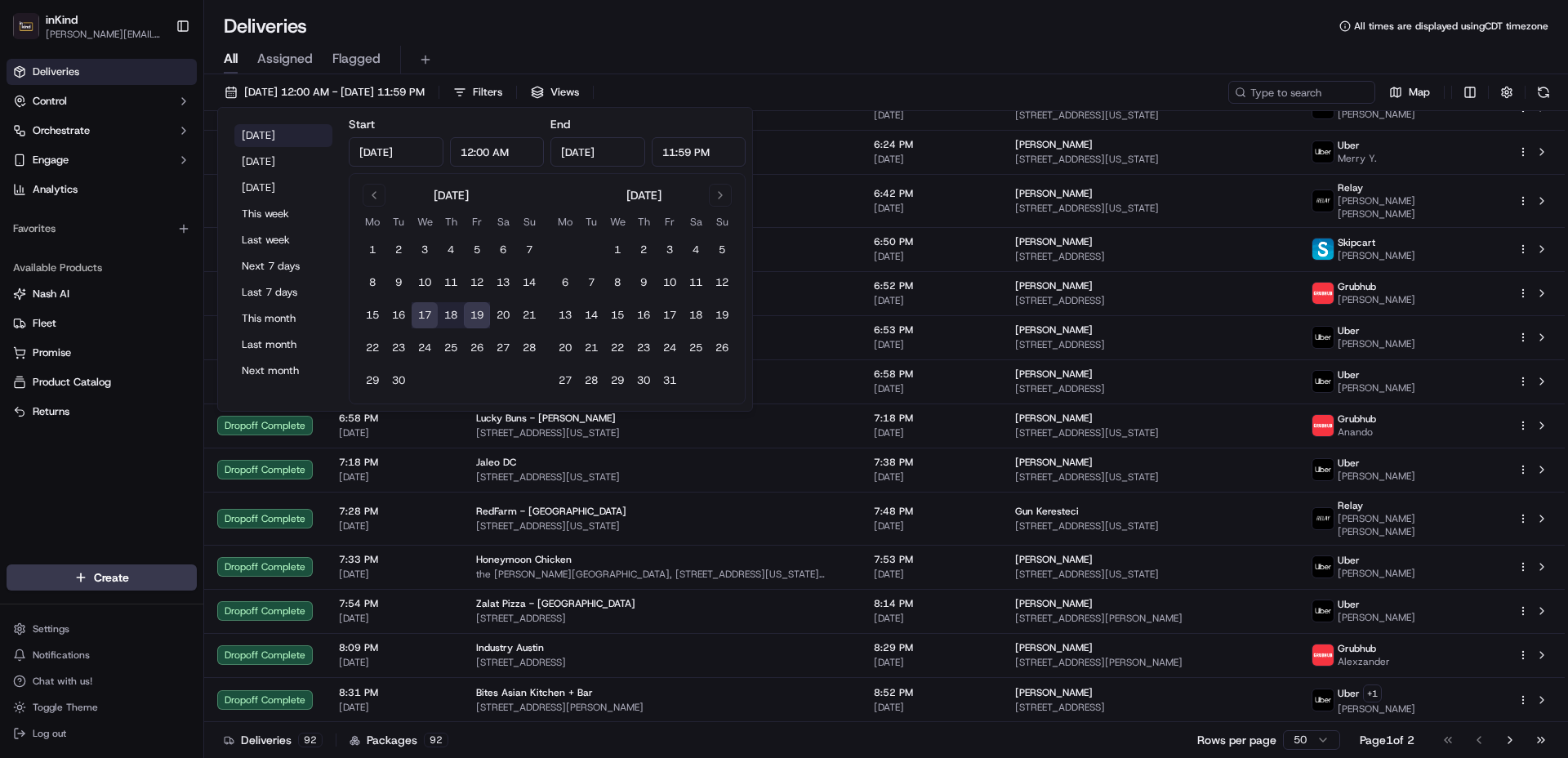
click at [305, 136] on button "[DATE]" at bounding box center [283, 136] width 98 height 23
type input "[DATE]"
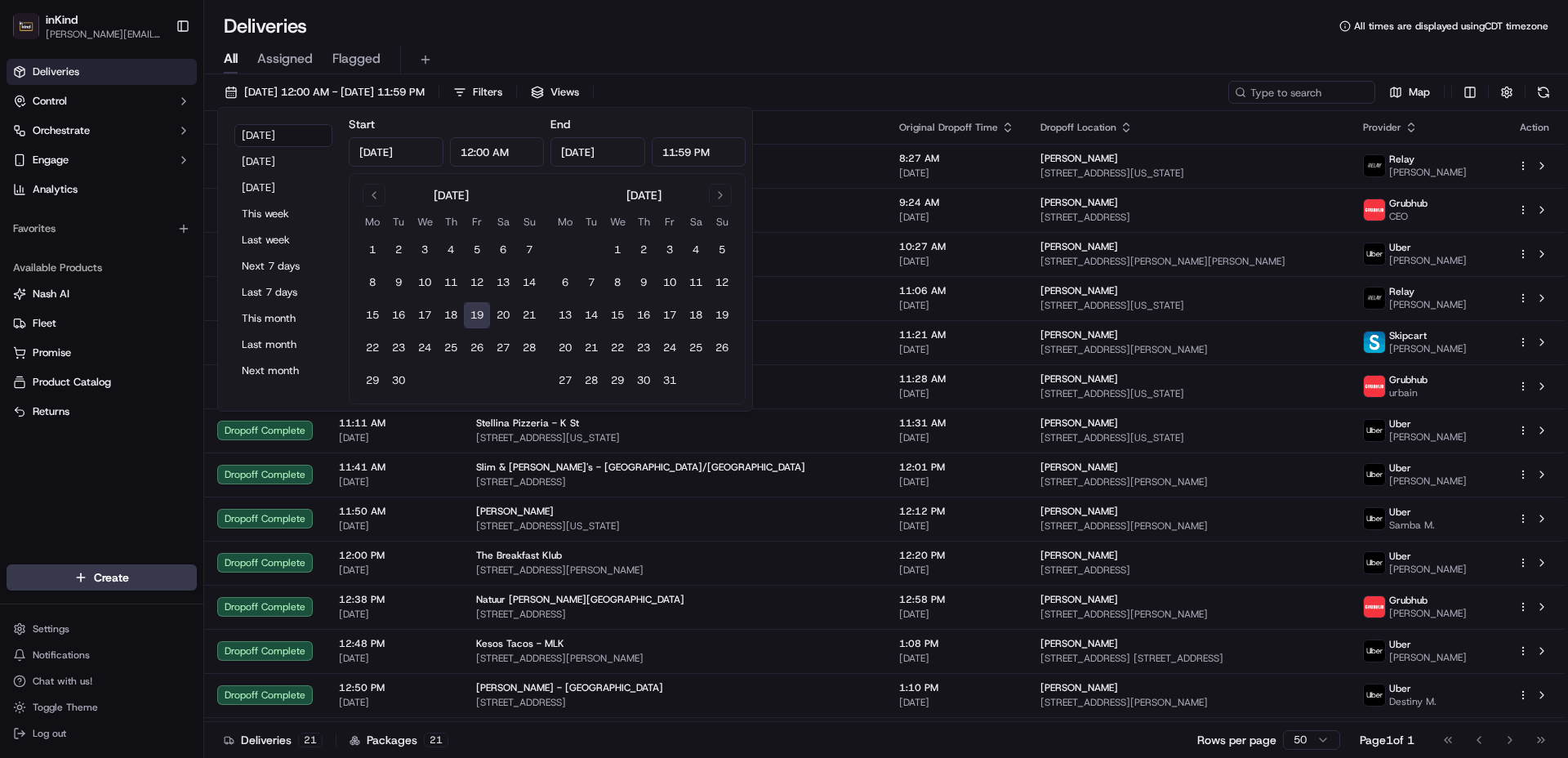
click at [731, 48] on div "All Assigned Flagged" at bounding box center [886, 60] width 1364 height 29
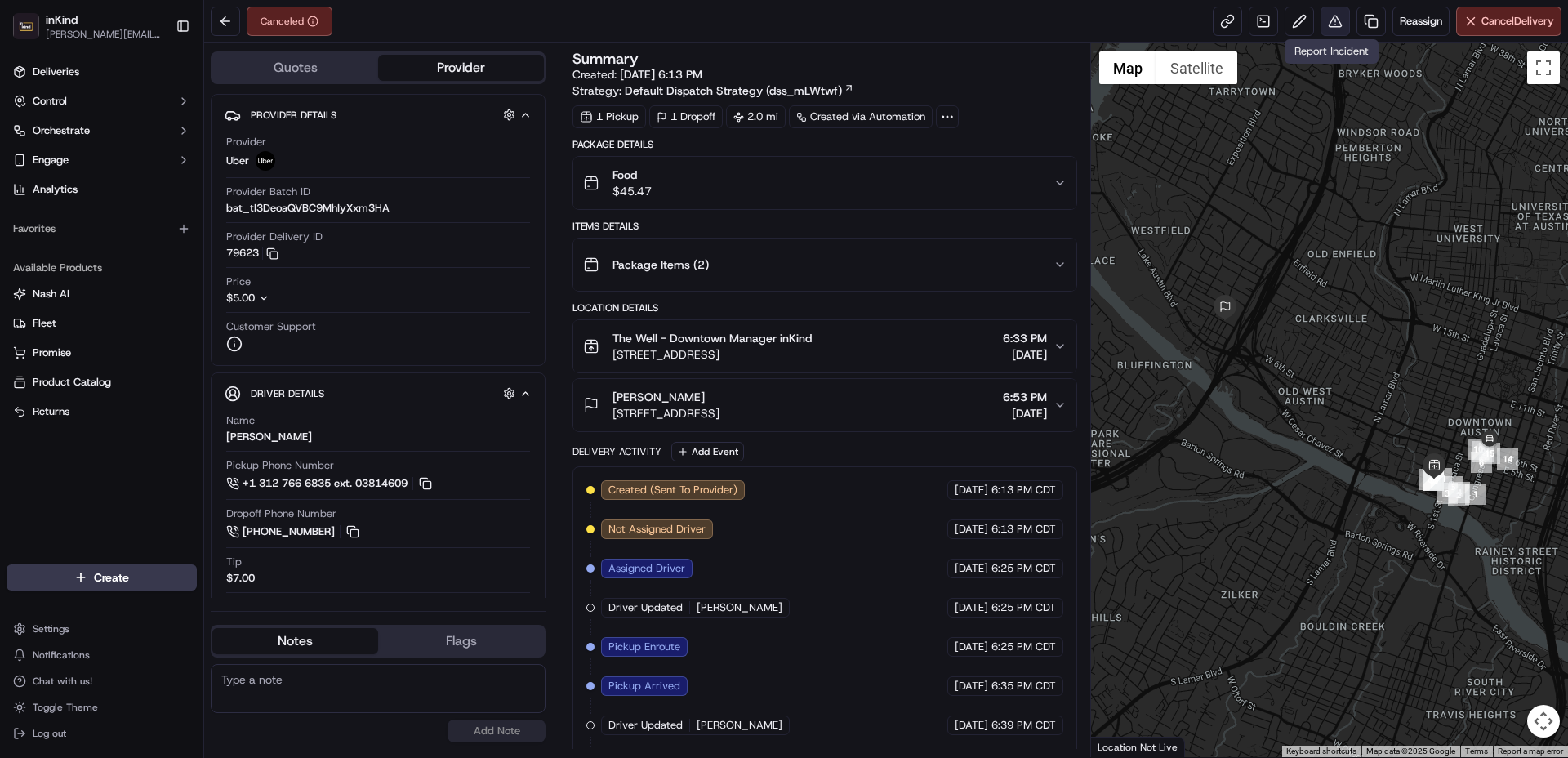
click at [1333, 25] on button at bounding box center [1335, 21] width 29 height 29
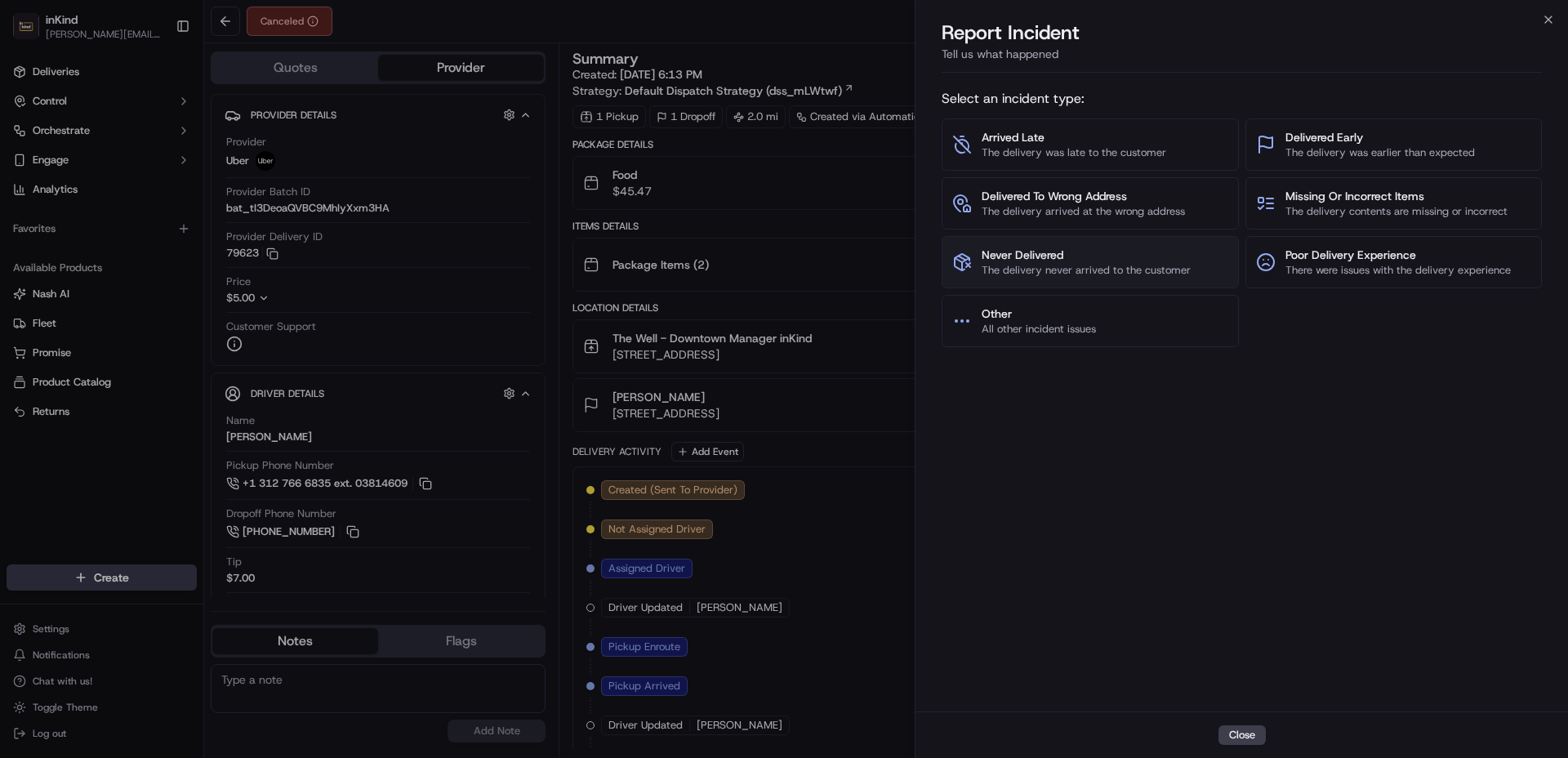
click at [1127, 276] on span "The delivery never arrived to the customer" at bounding box center [1086, 270] width 209 height 15
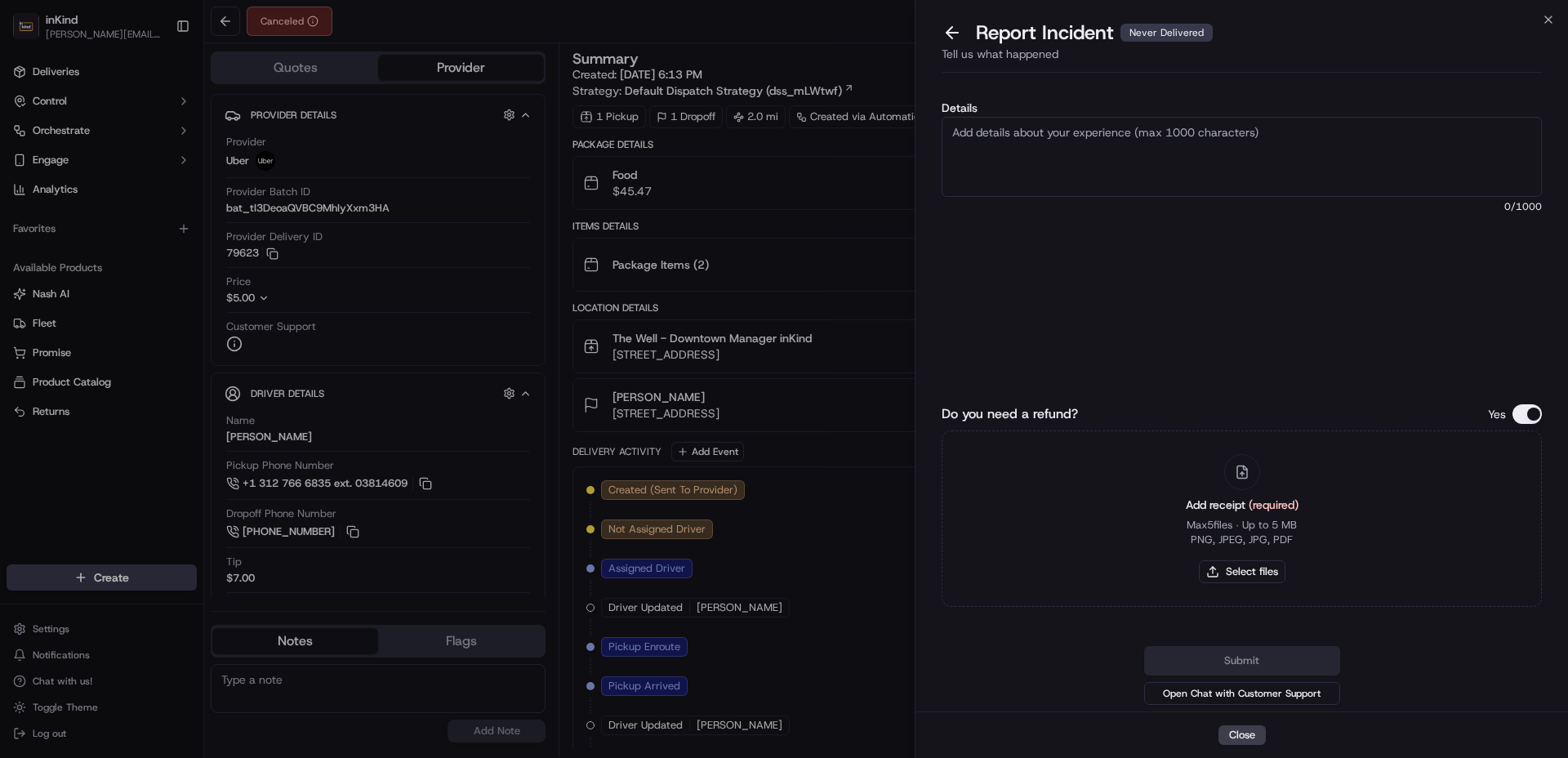
click at [1286, 125] on textarea "Details" at bounding box center [1241, 157] width 600 height 80
type textarea "Order never delivered, restaurant closed due to private event as reported by ma…"
click at [1235, 569] on button "Select files" at bounding box center [1242, 572] width 87 height 23
type input "C:\fakepath\Screenshot 2025-09-19 at 3.07.42 PM.png"
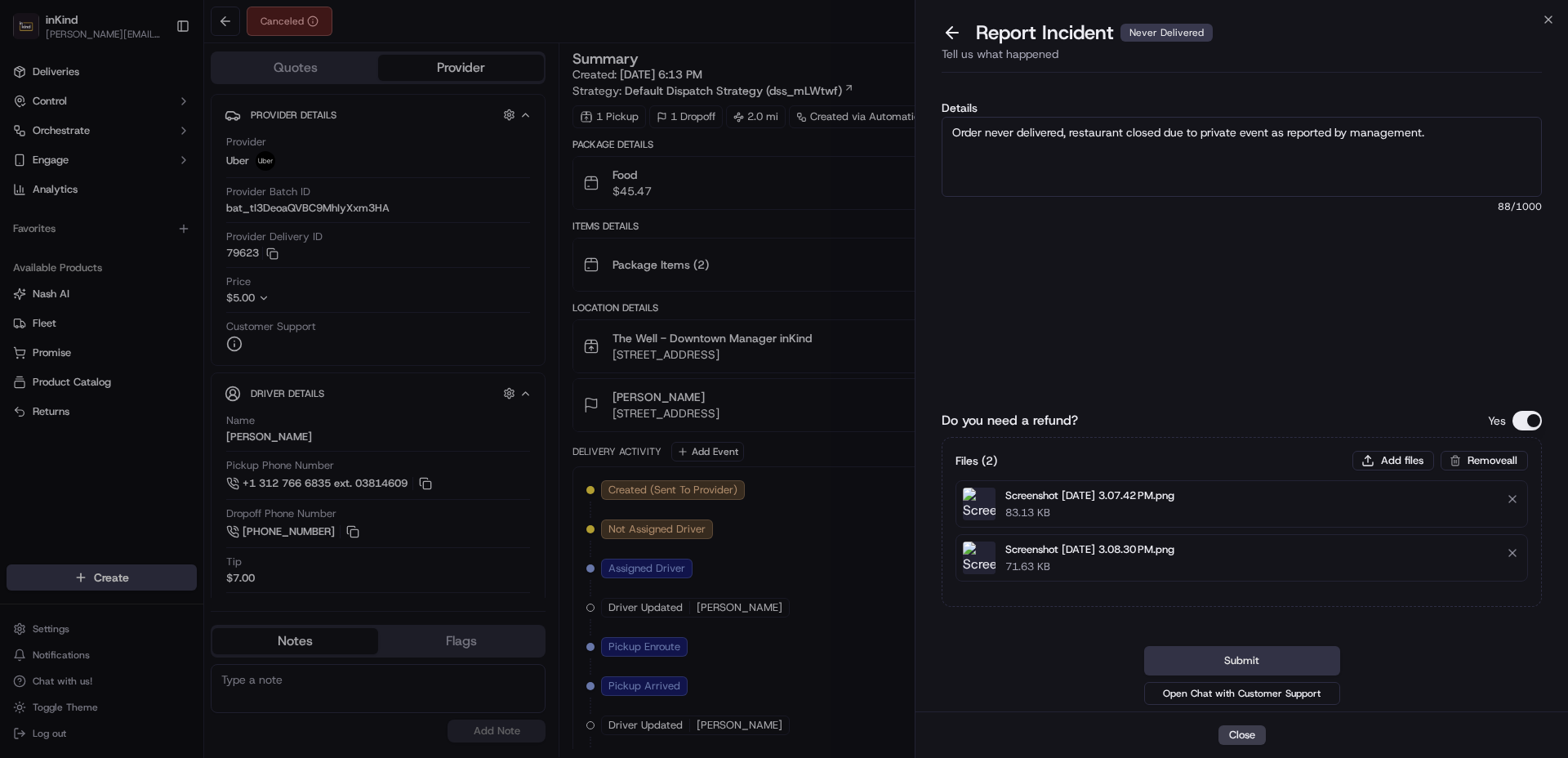
click at [1290, 646] on button "Submit" at bounding box center [1242, 661] width 196 height 29
